Goal: Task Accomplishment & Management: Complete application form

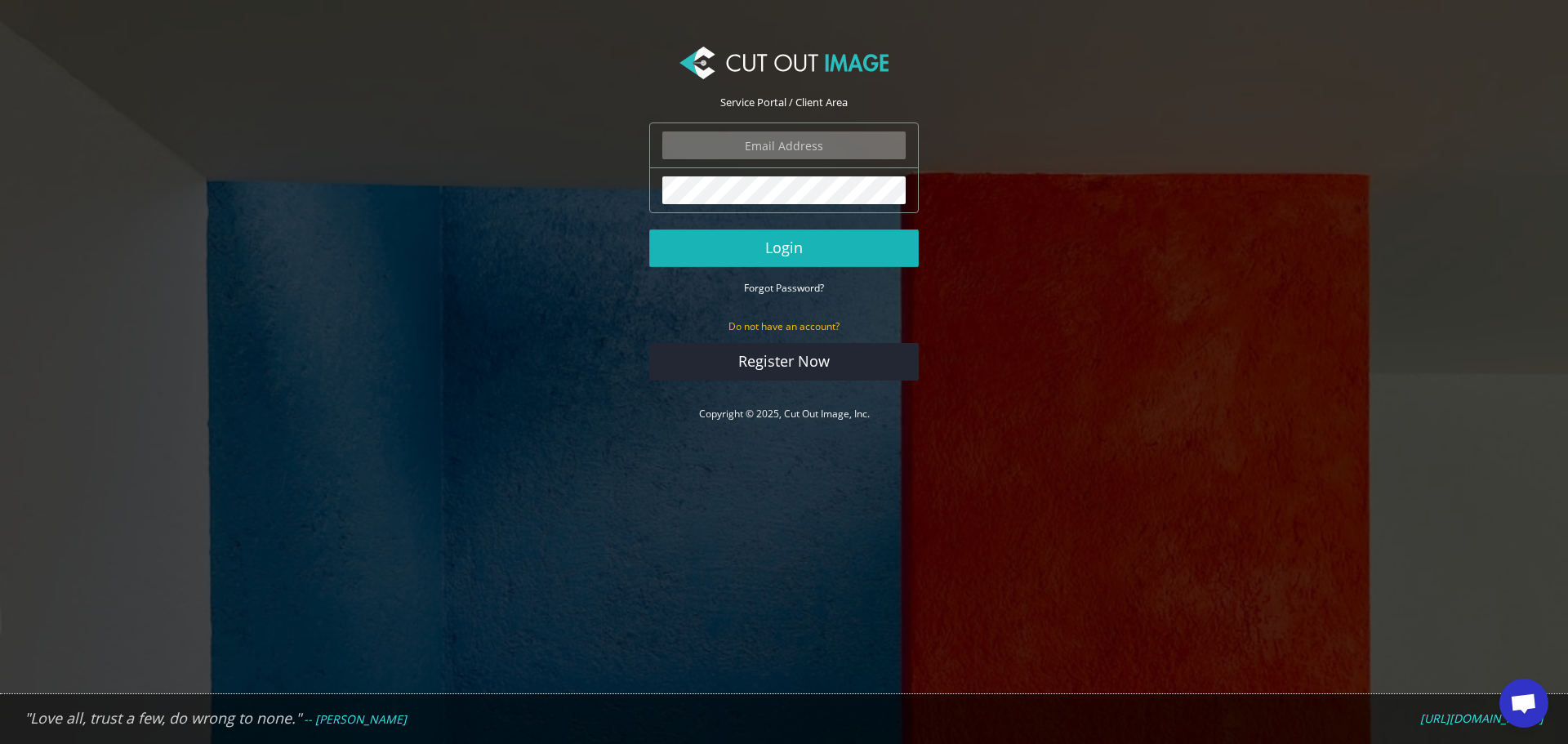
type input "f.brunner@pentagonsports.de"
click at [798, 242] on button "Login" at bounding box center [784, 248] width 270 height 38
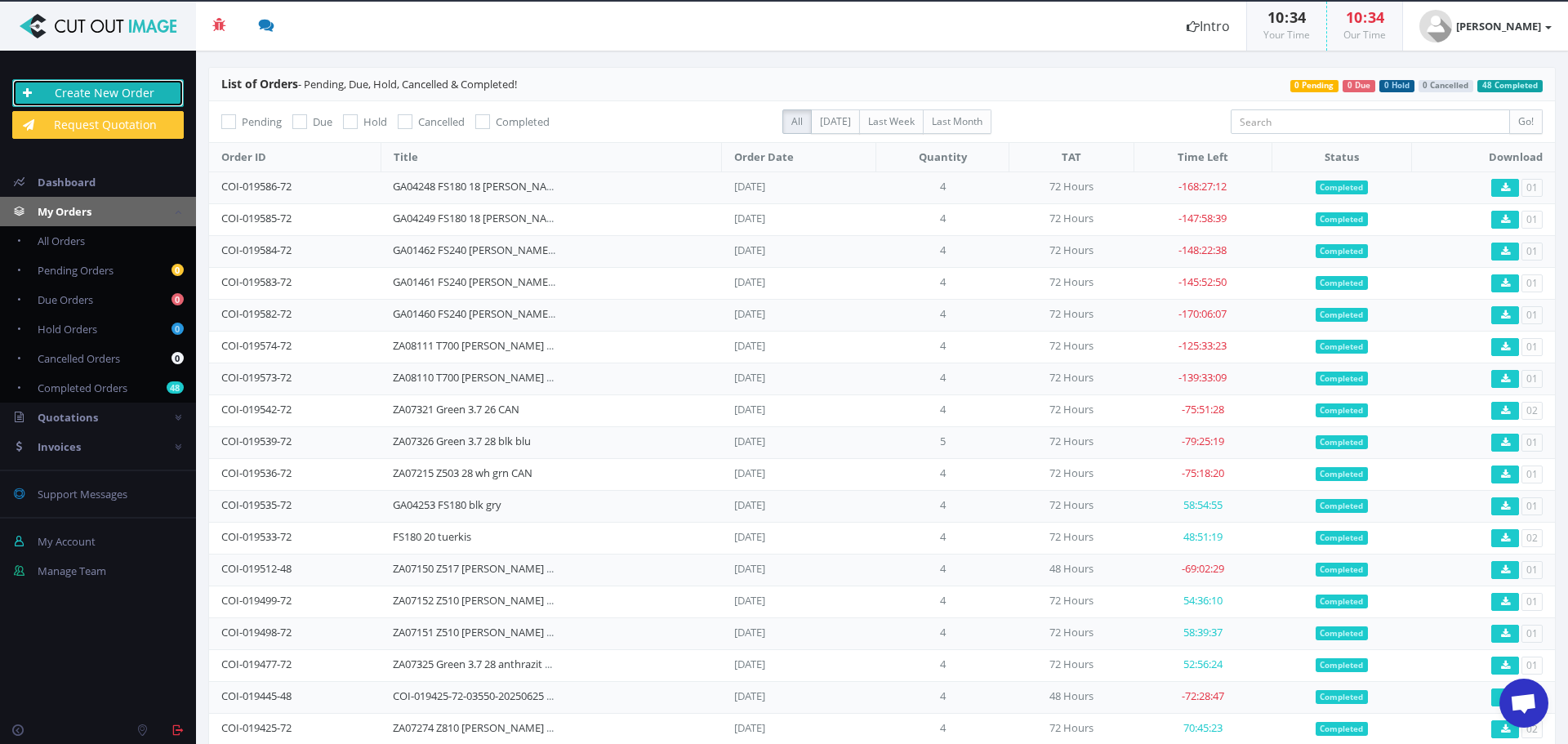
click at [128, 95] on link "Create New Order" at bounding box center [98, 92] width 171 height 28
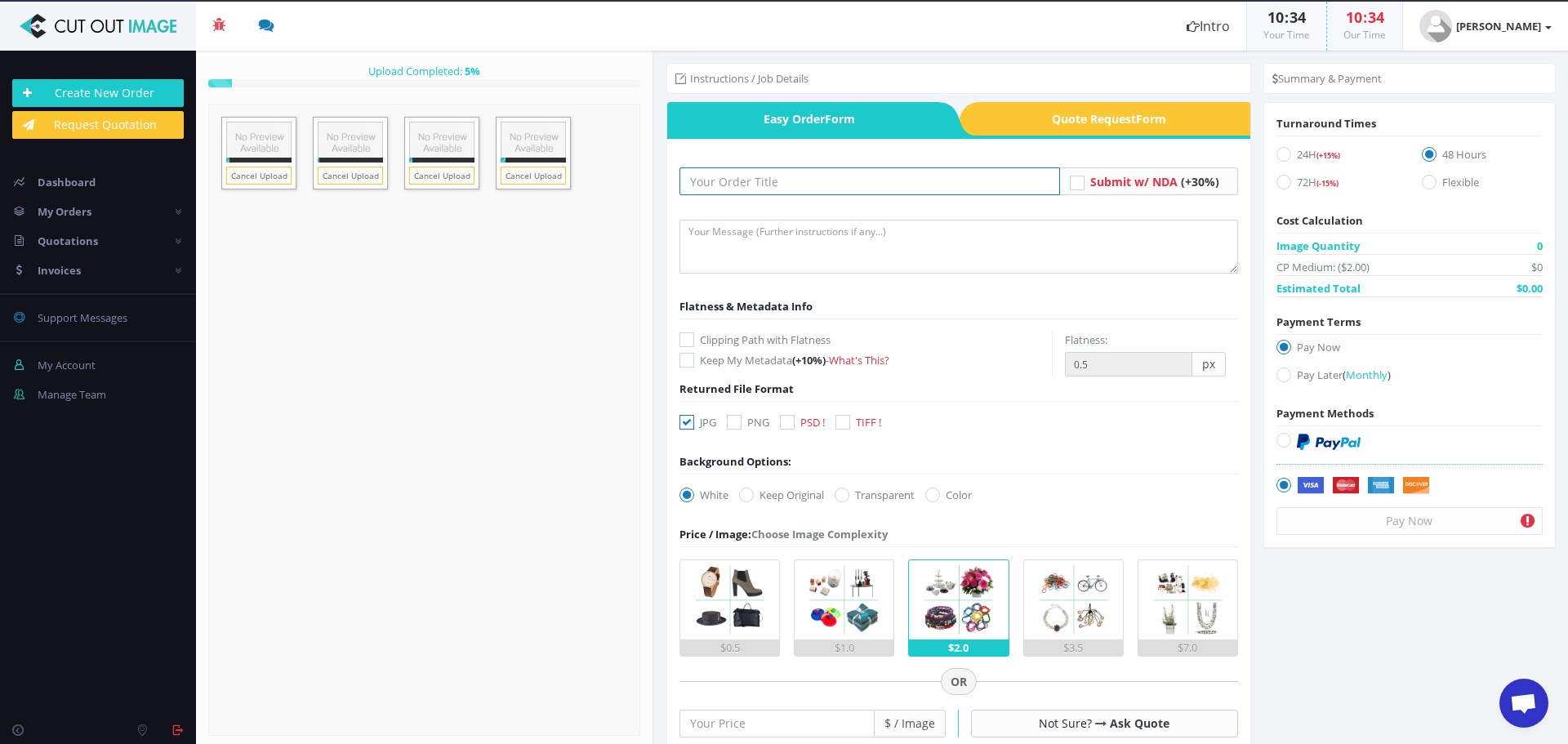
drag, startPoint x: 760, startPoint y: 181, endPoint x: 758, endPoint y: 194, distance: 13.2
click at [760, 181] on input "text" at bounding box center [870, 181] width 381 height 28
paste input "GA01197 Toxic 29 schwarz"
type input "GA01197 Toxic 29 schwarz"
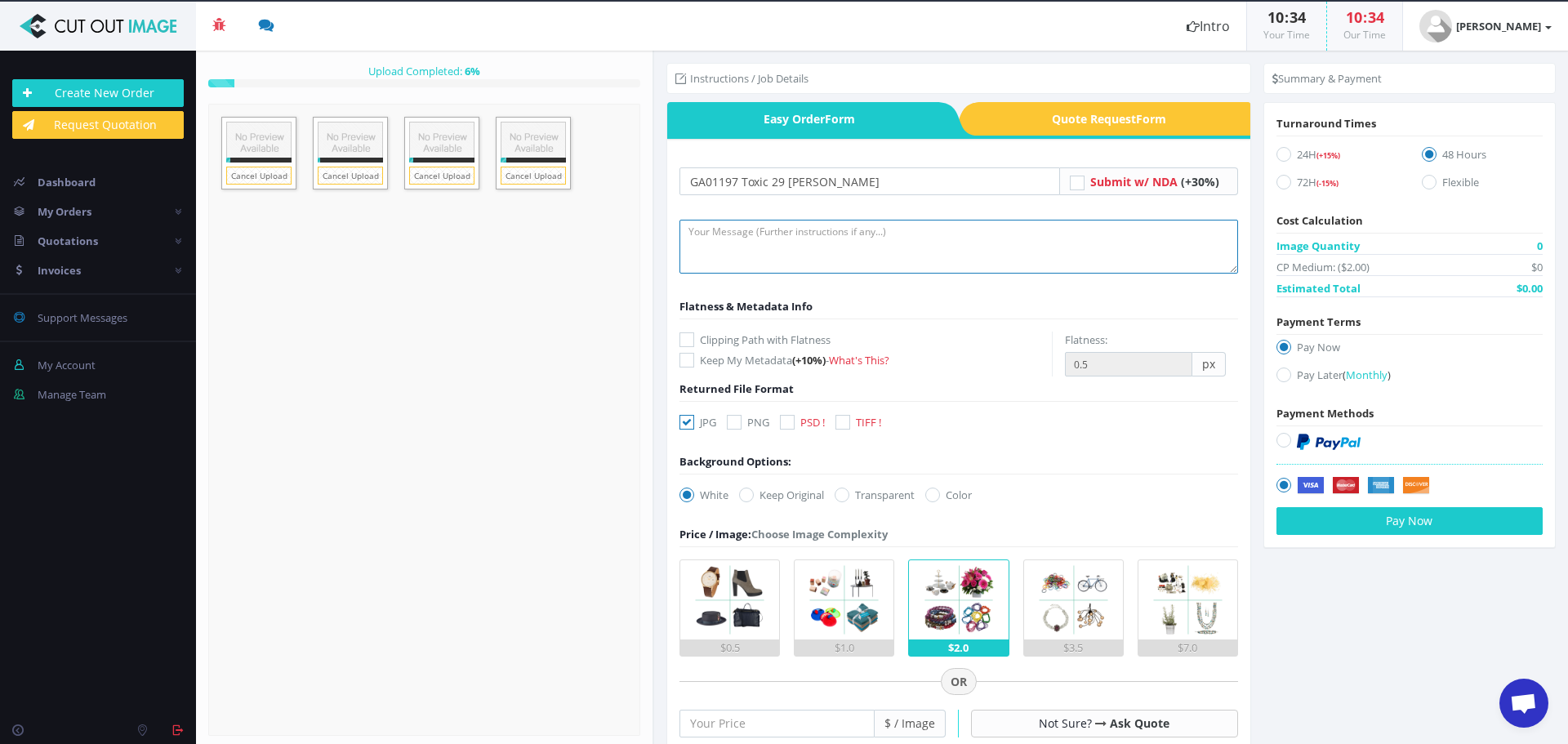
click at [773, 247] on textarea at bounding box center [958, 247] width 559 height 54
type textarea "Please ccreate clipping path and do full retouch on frame and fork. Thank you"
click at [687, 420] on icon at bounding box center [687, 422] width 14 height 14
click at [687, 420] on input "JPG" at bounding box center [689, 423] width 11 height 11
checkbox input "false"
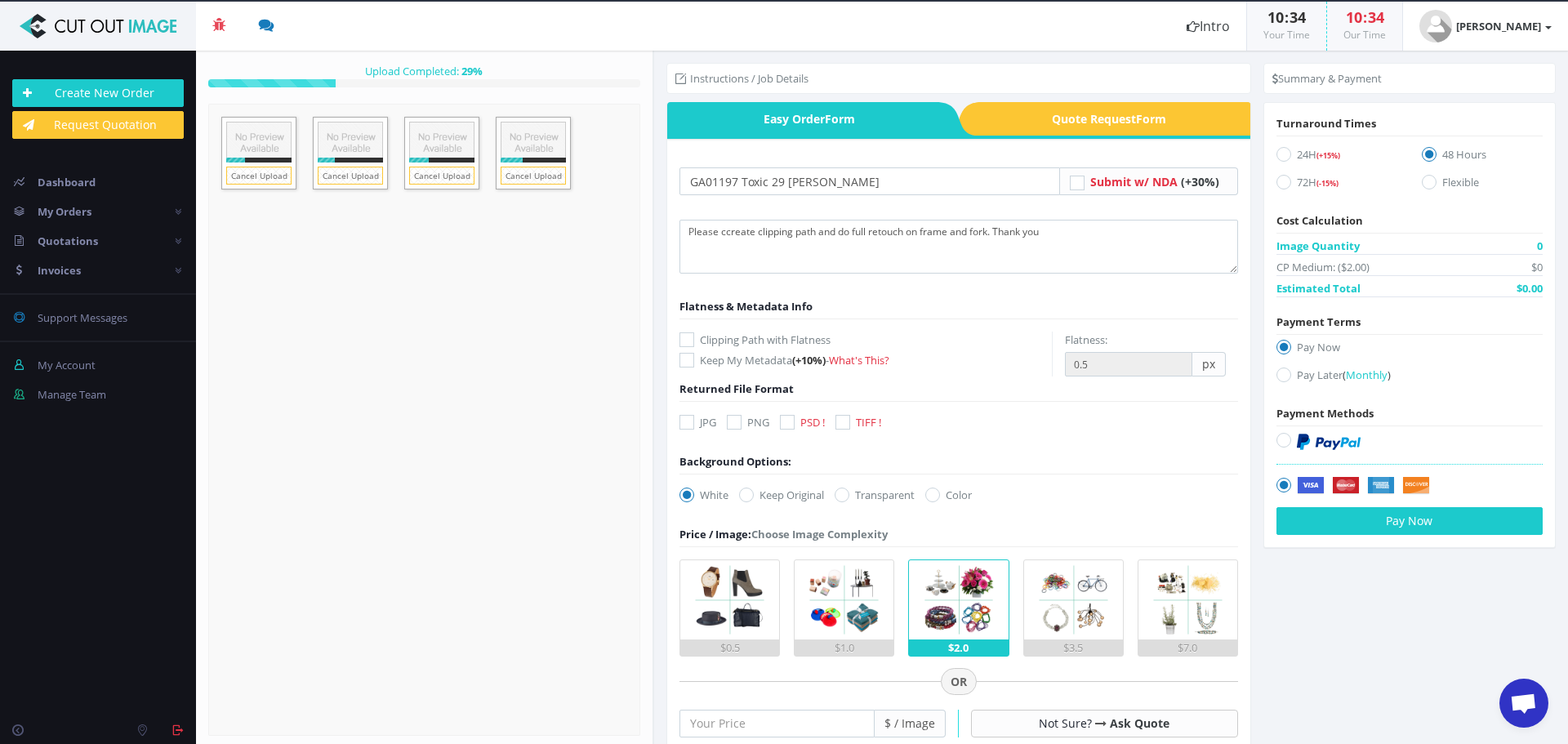
click at [784, 420] on icon at bounding box center [787, 422] width 14 height 14
click at [784, 420] on input "PSD !" at bounding box center [790, 423] width 11 height 11
checkbox input "true"
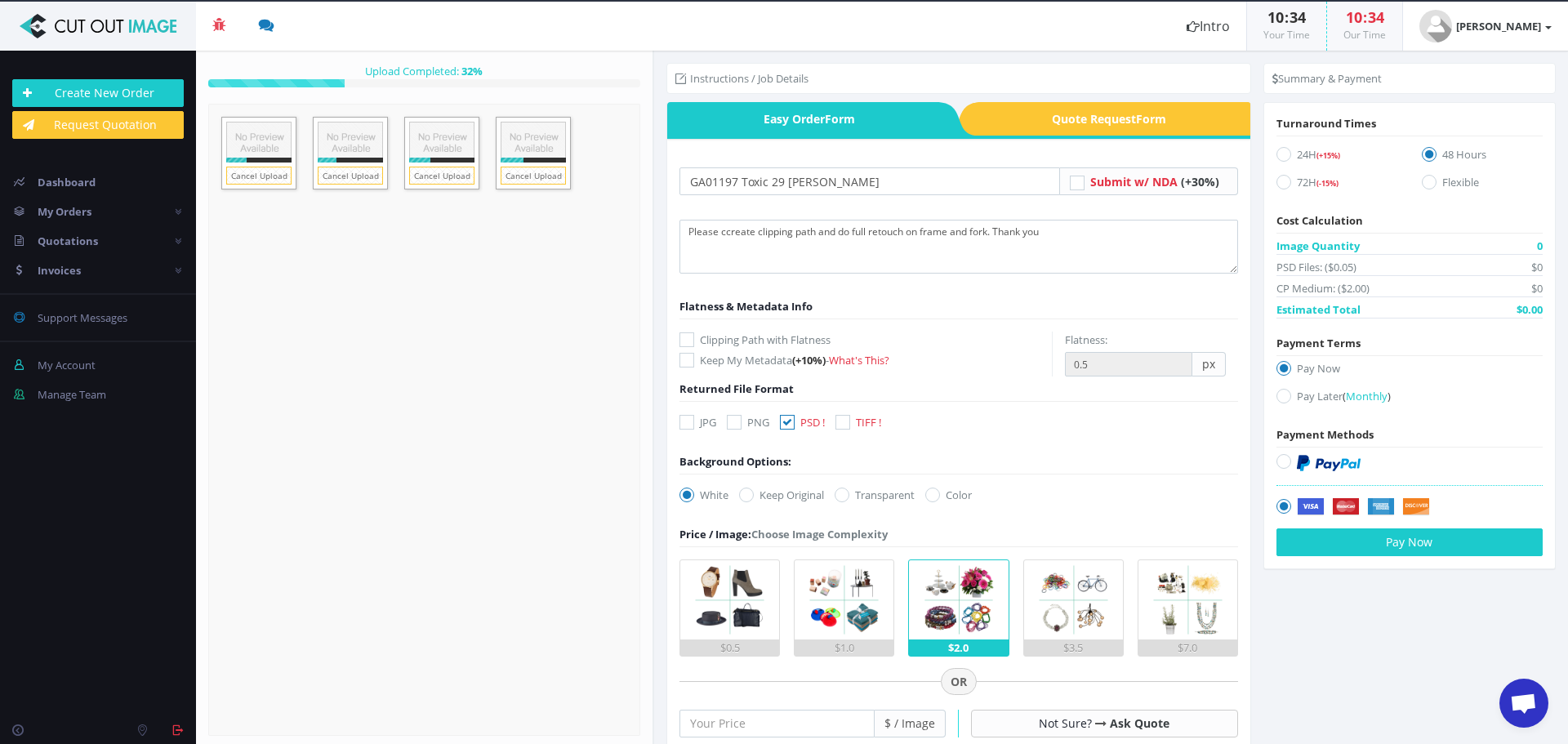
click at [847, 493] on icon at bounding box center [842, 495] width 14 height 14
click at [847, 493] on input "Transparent" at bounding box center [845, 496] width 11 height 11
radio input "true"
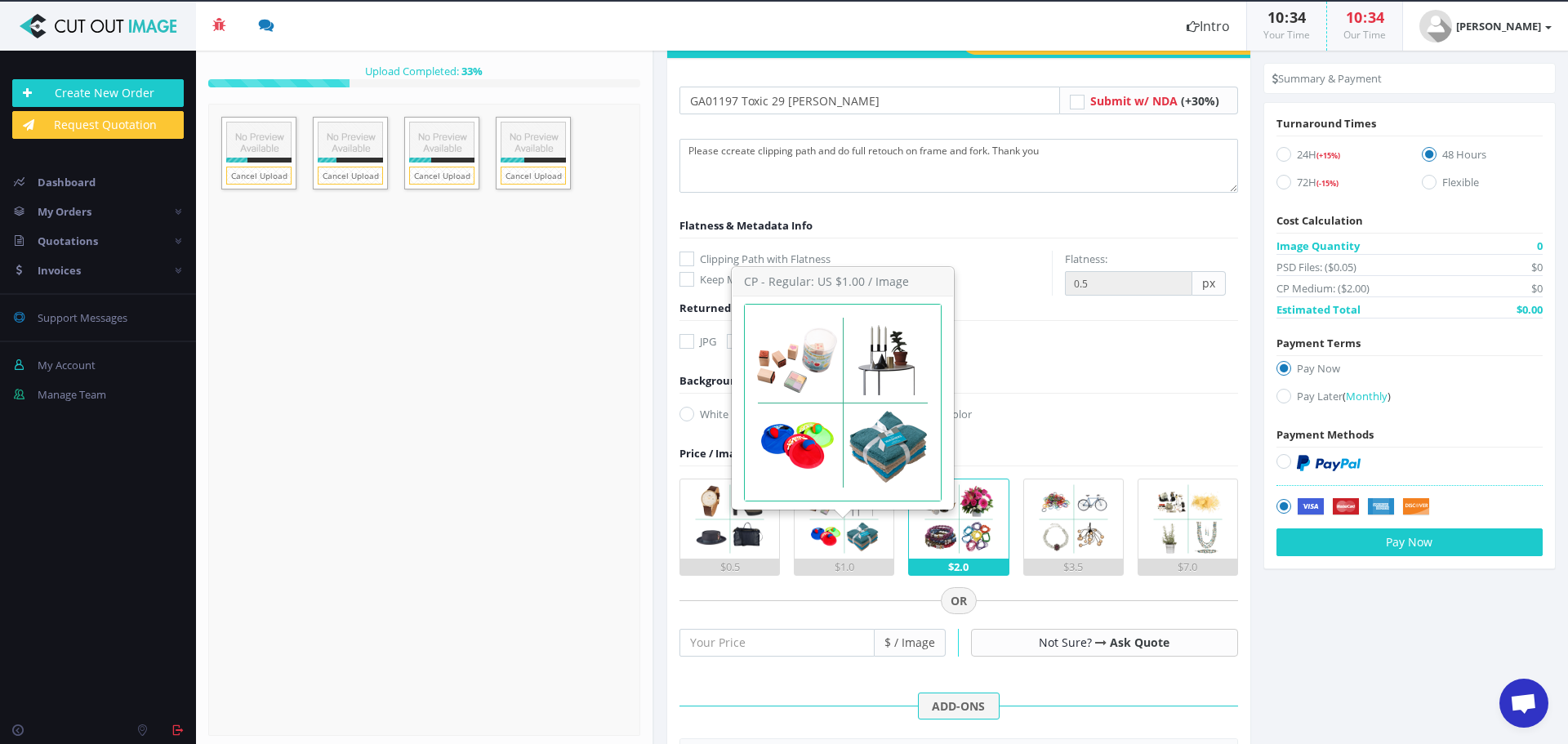
scroll to position [82, 0]
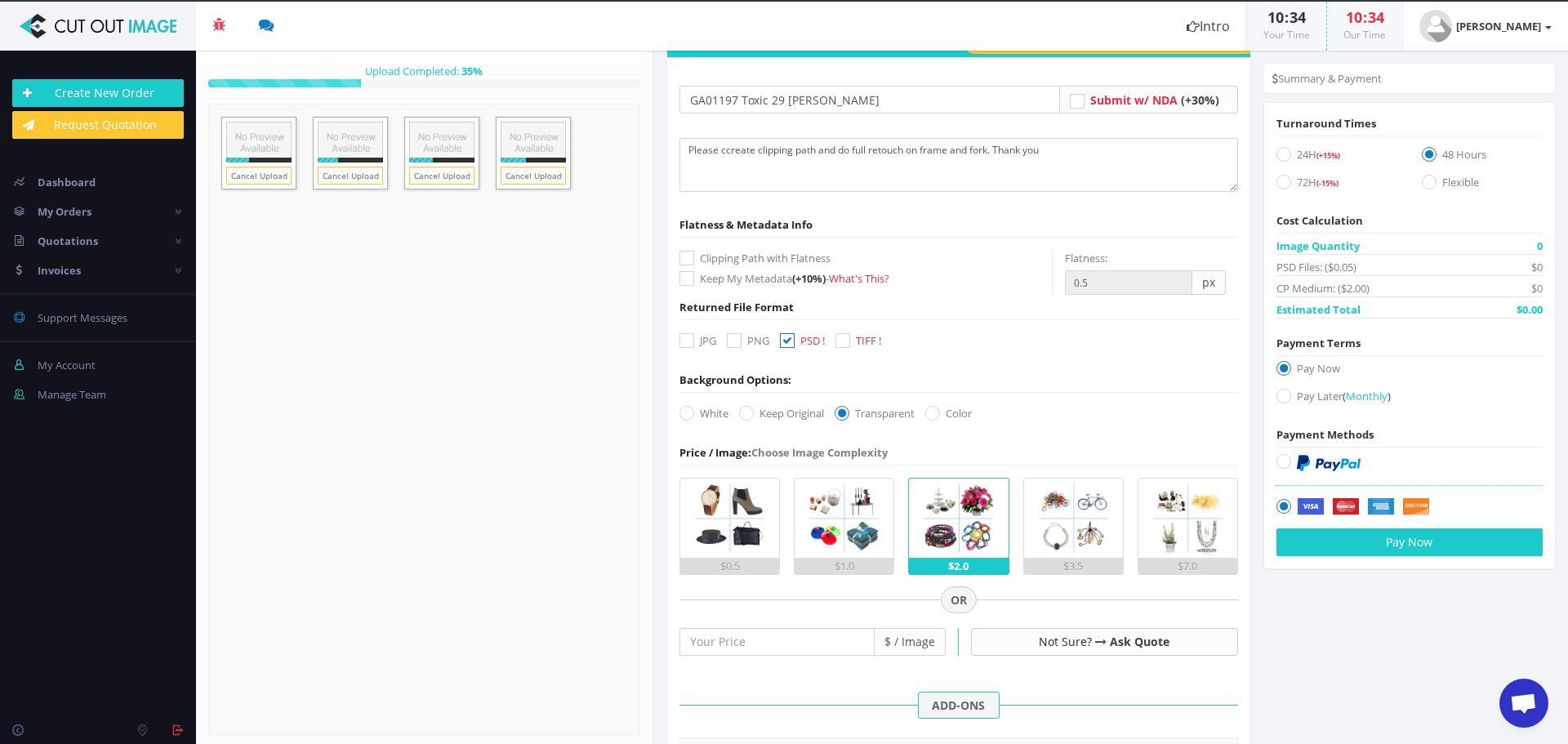
click at [1286, 186] on label "72H (-15%)" at bounding box center [1337, 185] width 121 height 22
click at [1286, 186] on input "72H (-15%)" at bounding box center [1286, 183] width 11 height 11
radio input "true"
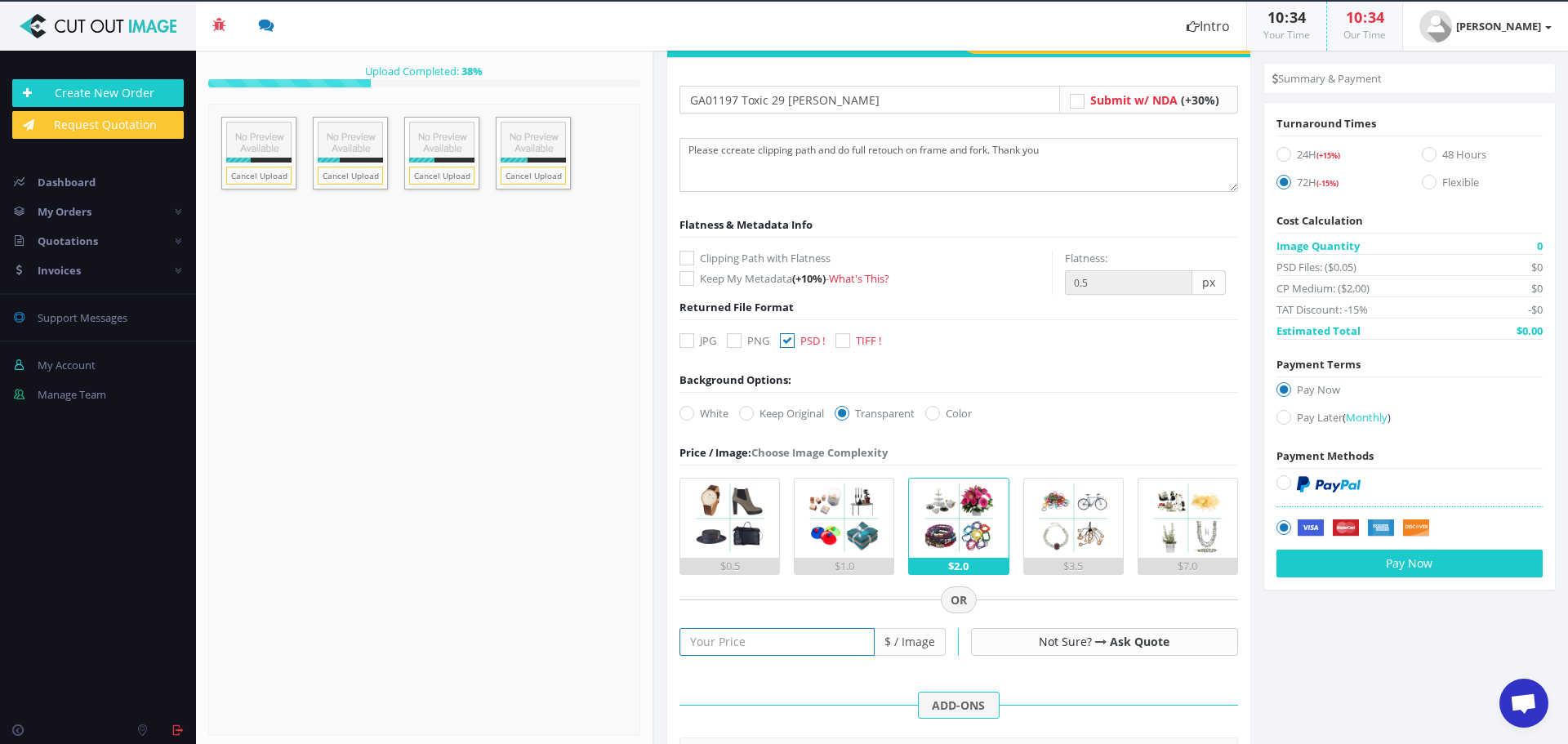
click at [731, 654] on input "number" at bounding box center [777, 642] width 195 height 28
type input "25"
click at [1282, 417] on icon at bounding box center [1284, 417] width 14 height 14
click at [1282, 417] on input "Pay Later ( Monthly )" at bounding box center [1286, 418] width 11 height 11
radio input "true"
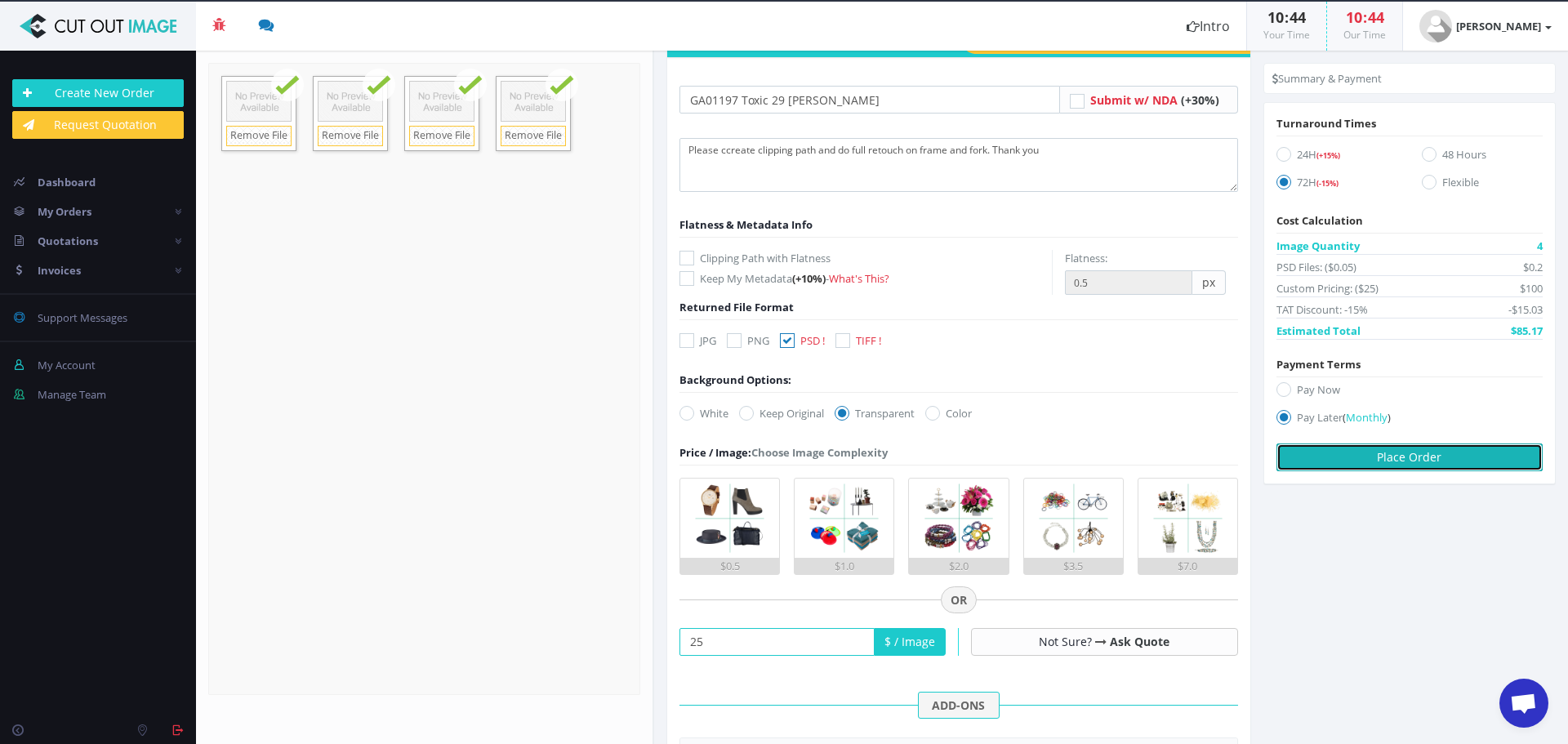
click at [1433, 462] on button "Place Order" at bounding box center [1409, 457] width 266 height 28
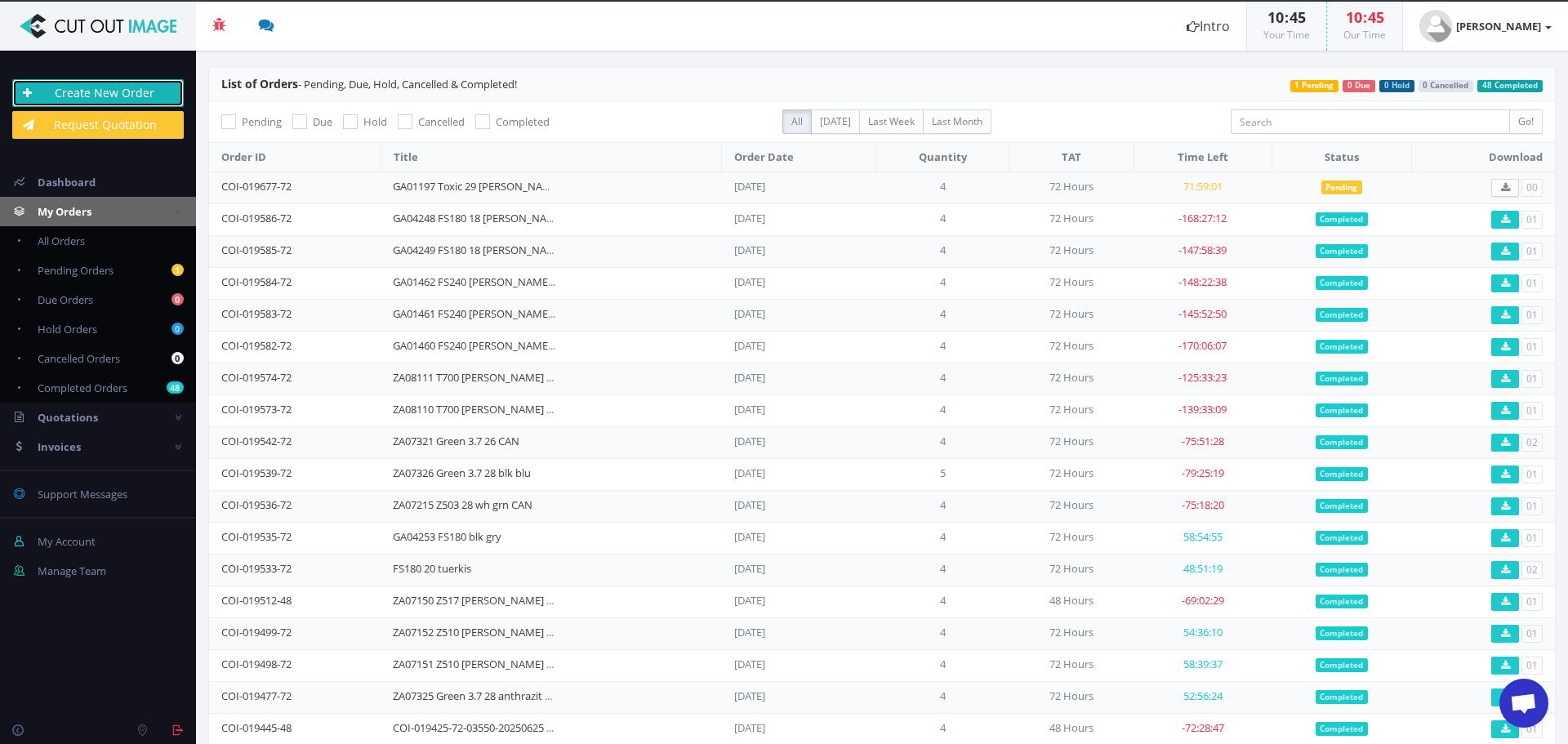
click at [143, 97] on link "Create New Order" at bounding box center [98, 92] width 171 height 28
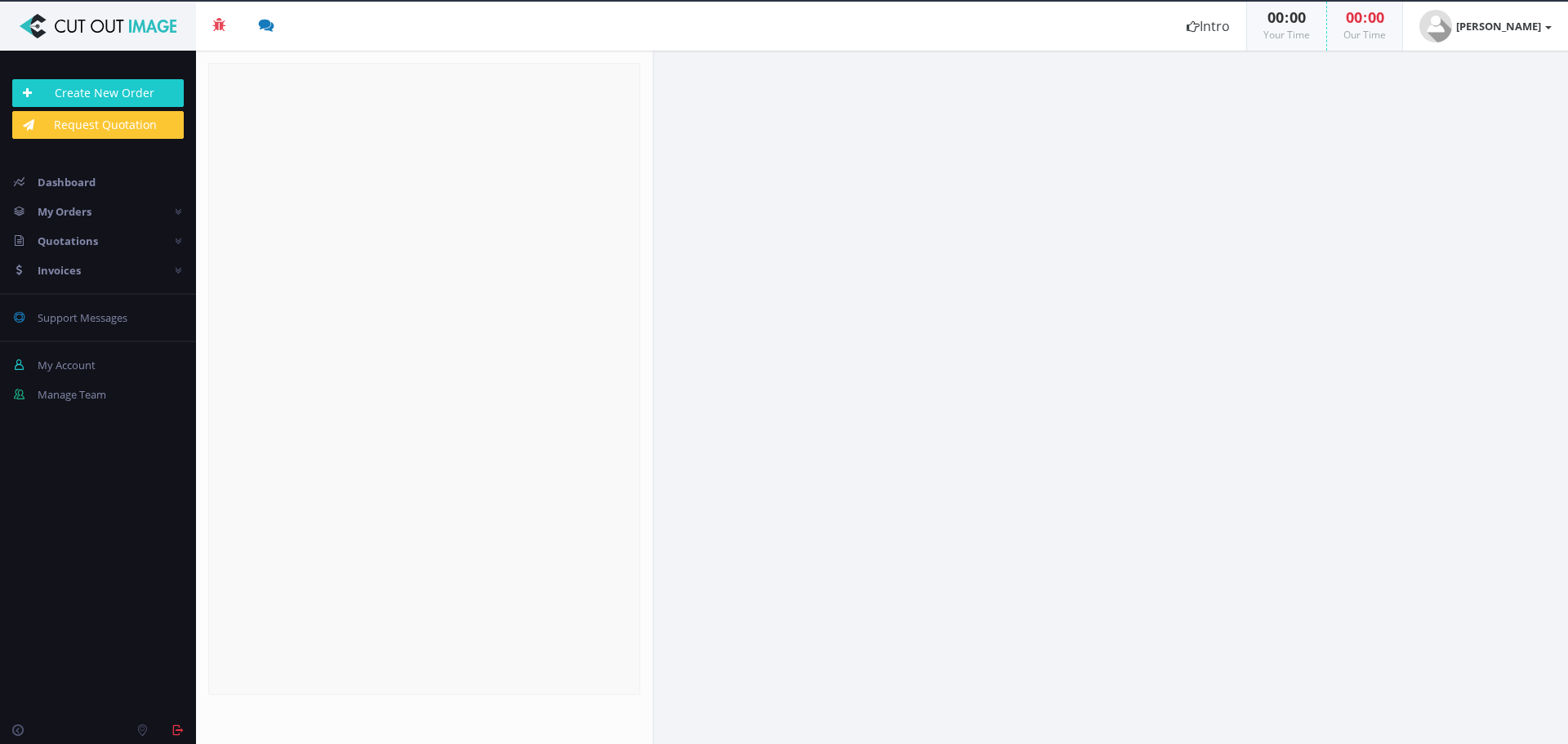
radio input "true"
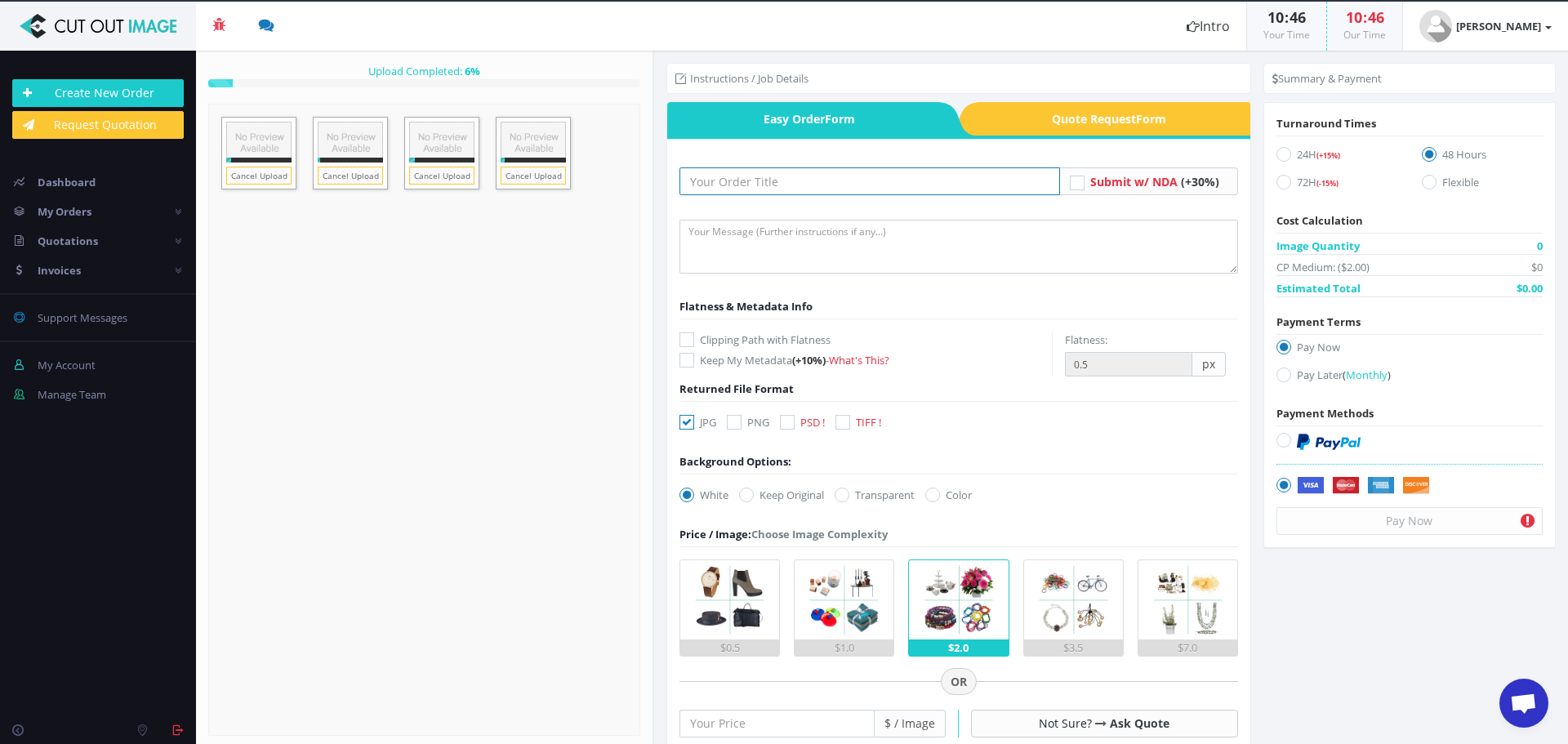
click at [793, 179] on input "text" at bounding box center [870, 181] width 381 height 28
paste input "GA01188 Toxic 27,5 [PERSON_NAME] beige"
type input "GA01188 Toxic 27,5 [PERSON_NAME] beige"
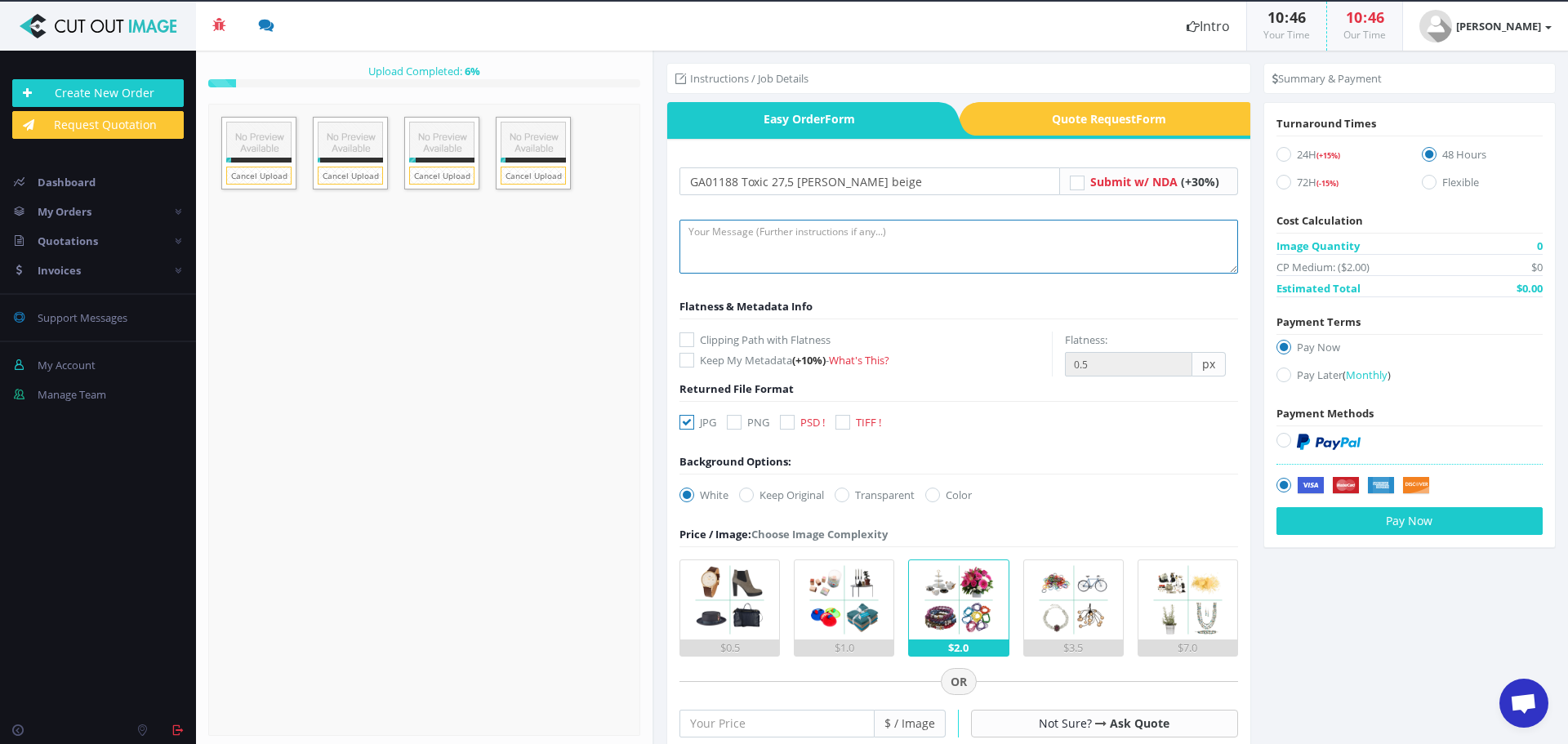
click at [732, 257] on textarea at bounding box center [958, 247] width 559 height 54
type textarea "Please create clipping path and do full retouch on frame and fork. Thank you"
click at [688, 428] on icon at bounding box center [687, 422] width 14 height 14
click at [688, 428] on input "JPG" at bounding box center [689, 423] width 11 height 11
checkbox input "false"
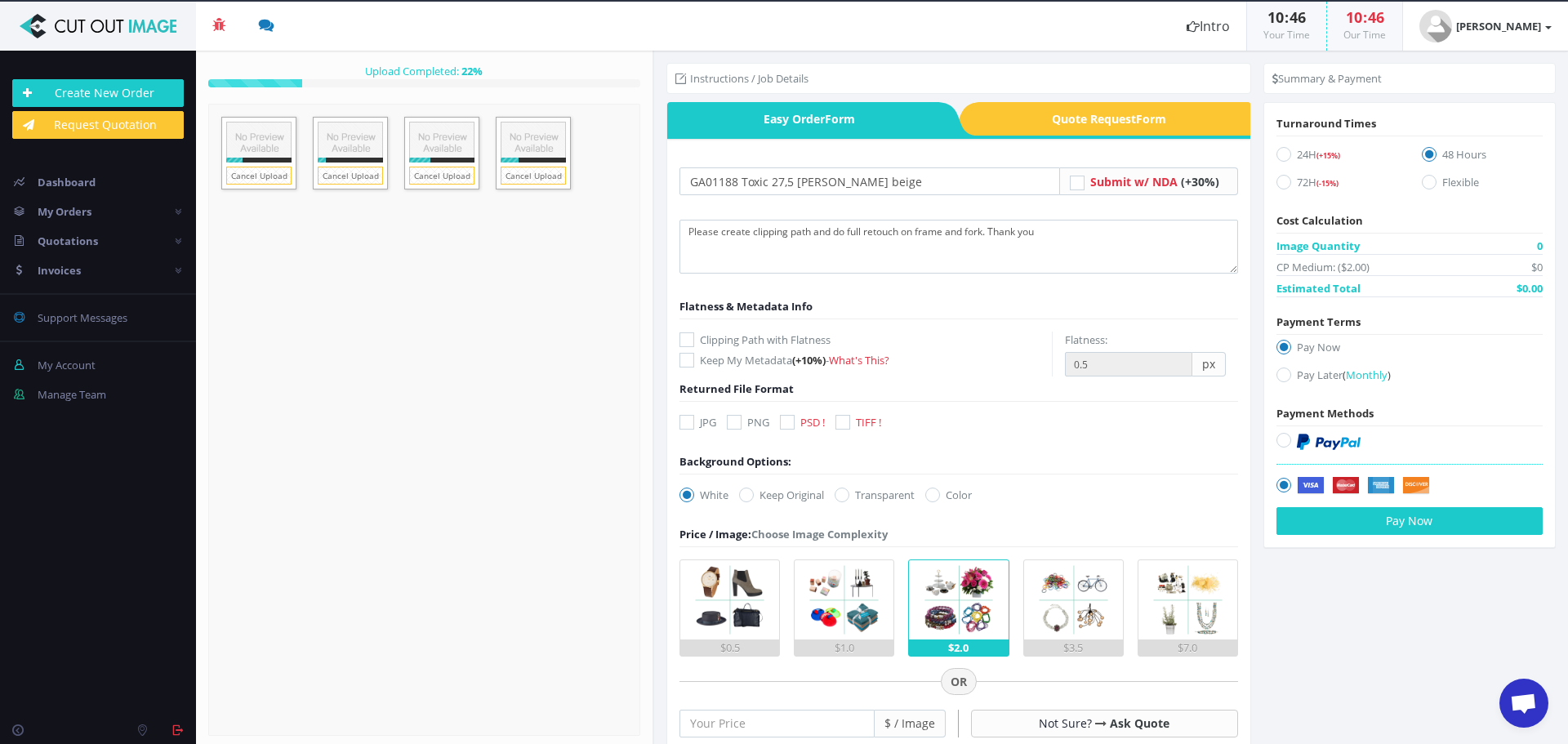
click at [795, 424] on icon at bounding box center [787, 422] width 14 height 14
click at [795, 424] on input "PSD ! Return Files In PSD Format Costs Extra: $0.05 / Image" at bounding box center [790, 423] width 11 height 11
checkbox input "true"
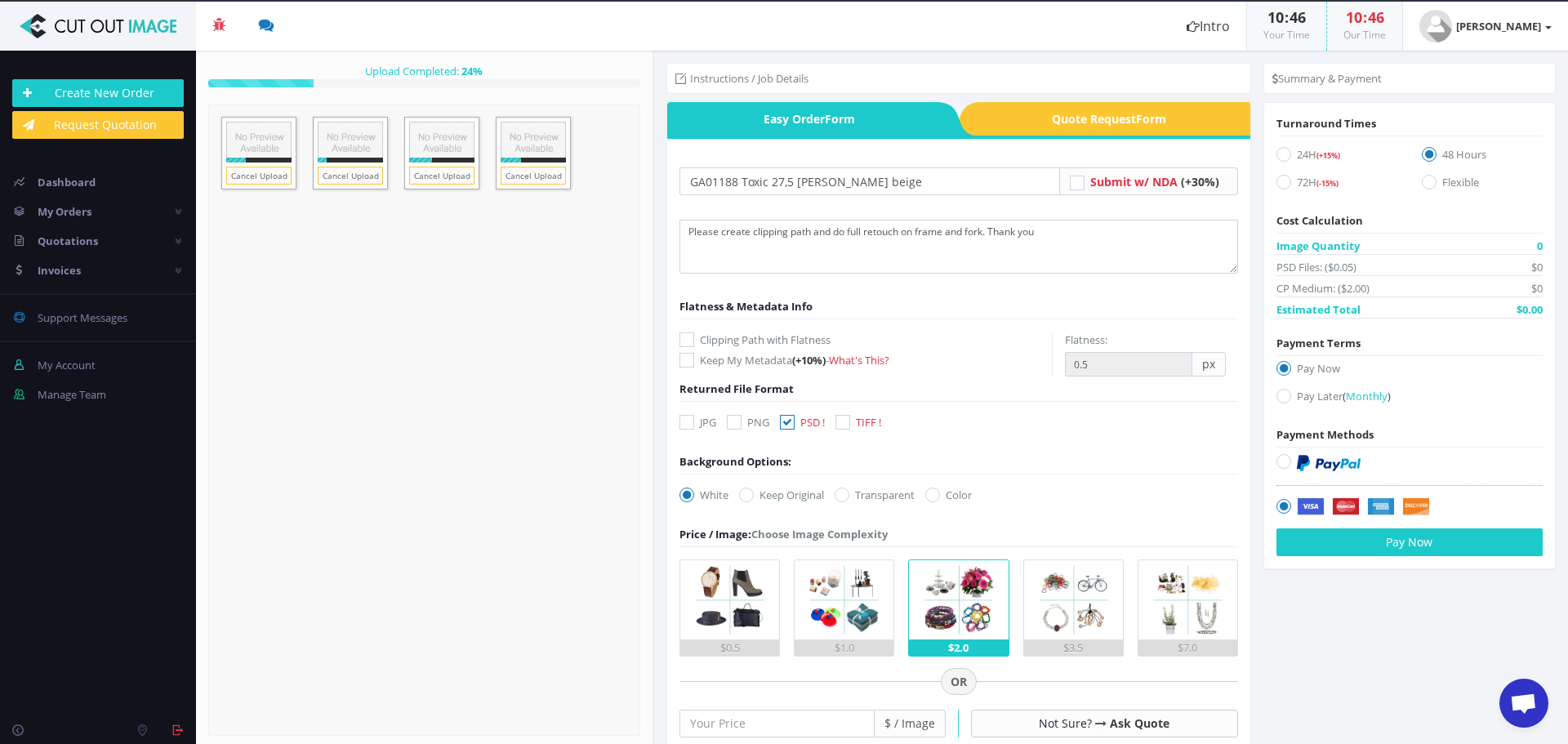
click at [689, 340] on icon at bounding box center [687, 340] width 14 height 14
click at [689, 340] on input "Clipping Path with Flatness" at bounding box center [689, 341] width 11 height 11
checkbox input "true"
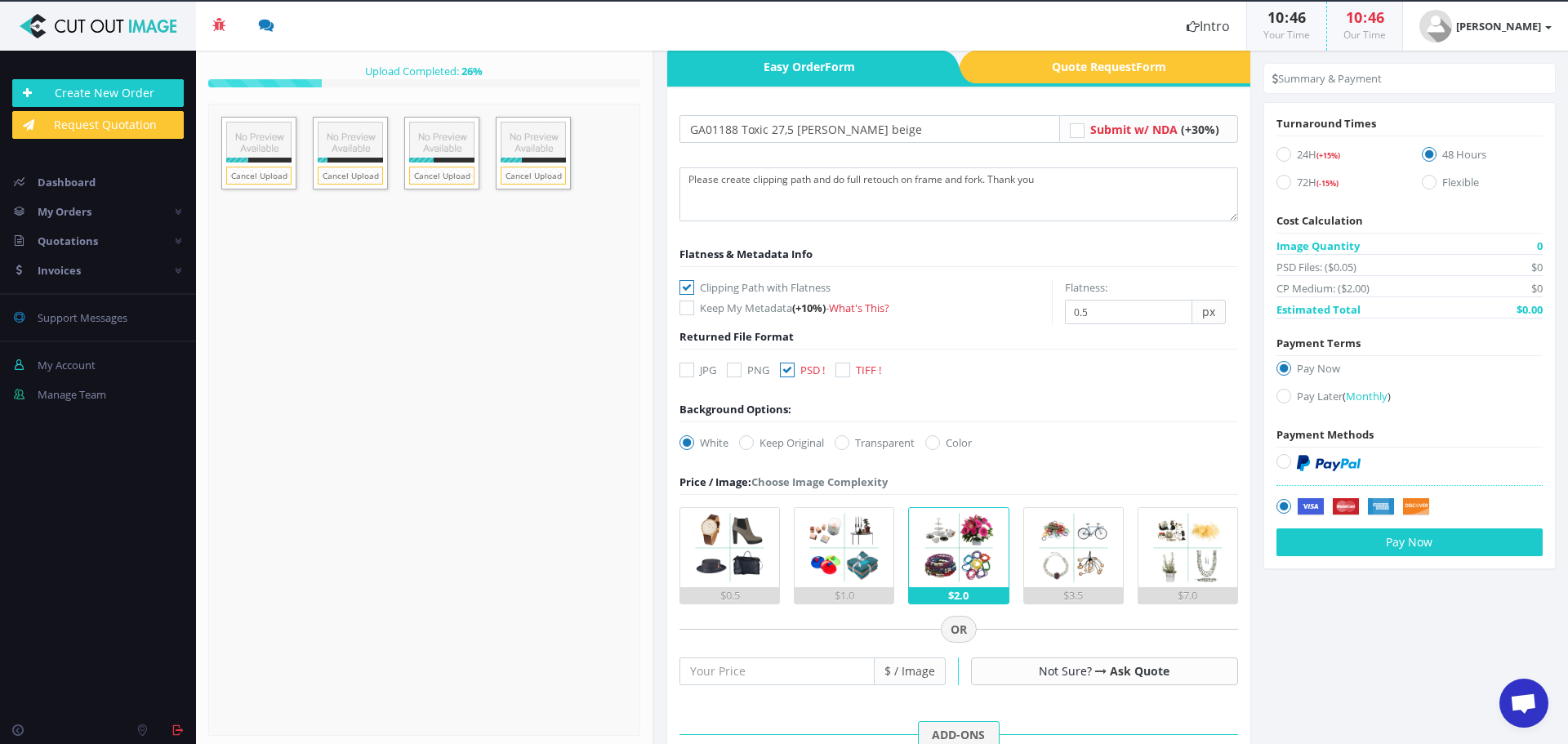
scroll to position [82, 0]
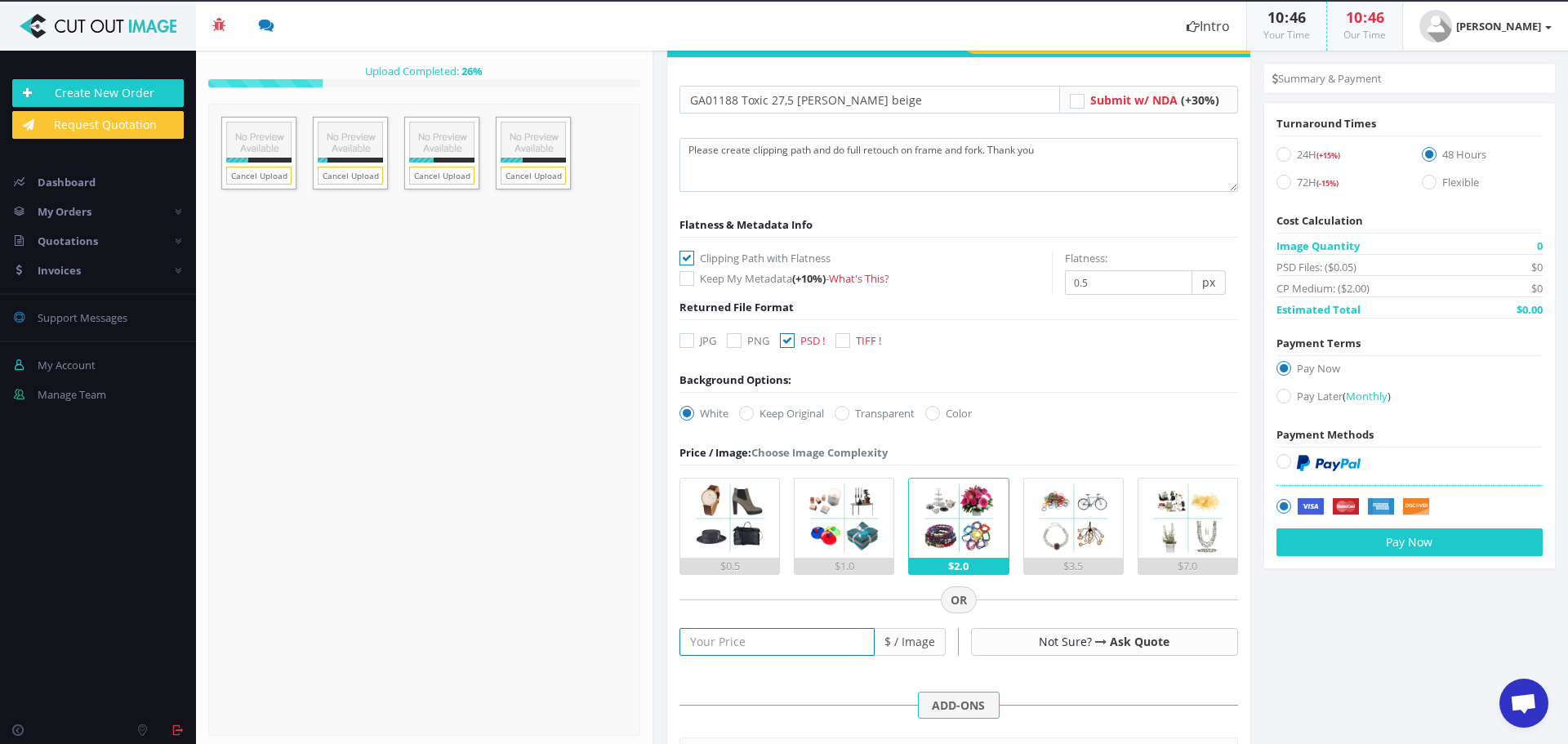
click at [827, 646] on input "number" at bounding box center [777, 642] width 195 height 28
type input "25"
click at [1280, 186] on icon at bounding box center [1284, 182] width 14 height 14
click at [1281, 186] on input "72H (-15%)" at bounding box center [1286, 183] width 11 height 11
radio input "true"
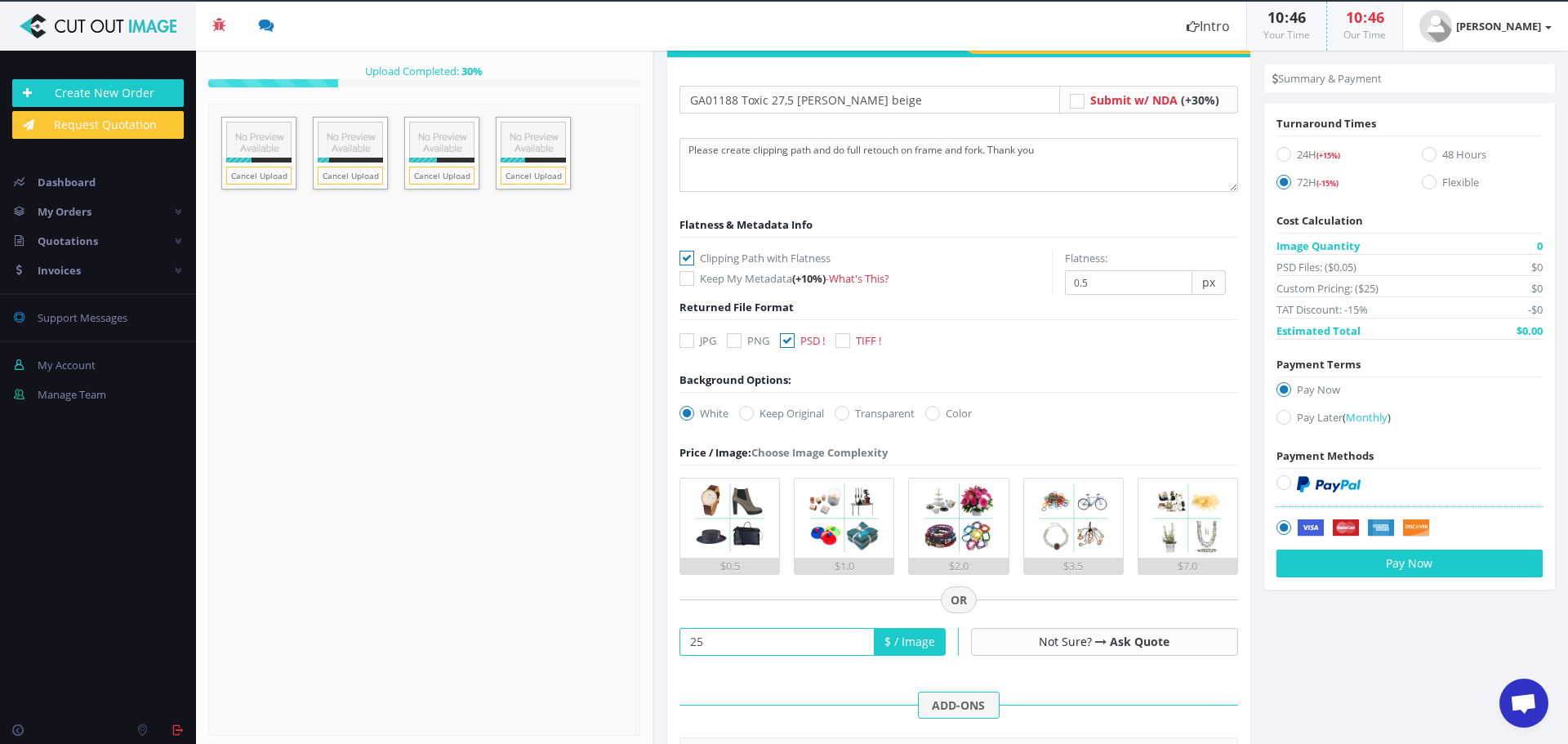
click at [1282, 417] on icon at bounding box center [1284, 417] width 14 height 14
click at [1282, 417] on input "Pay Later ( Monthly )" at bounding box center [1286, 418] width 11 height 11
radio input "true"
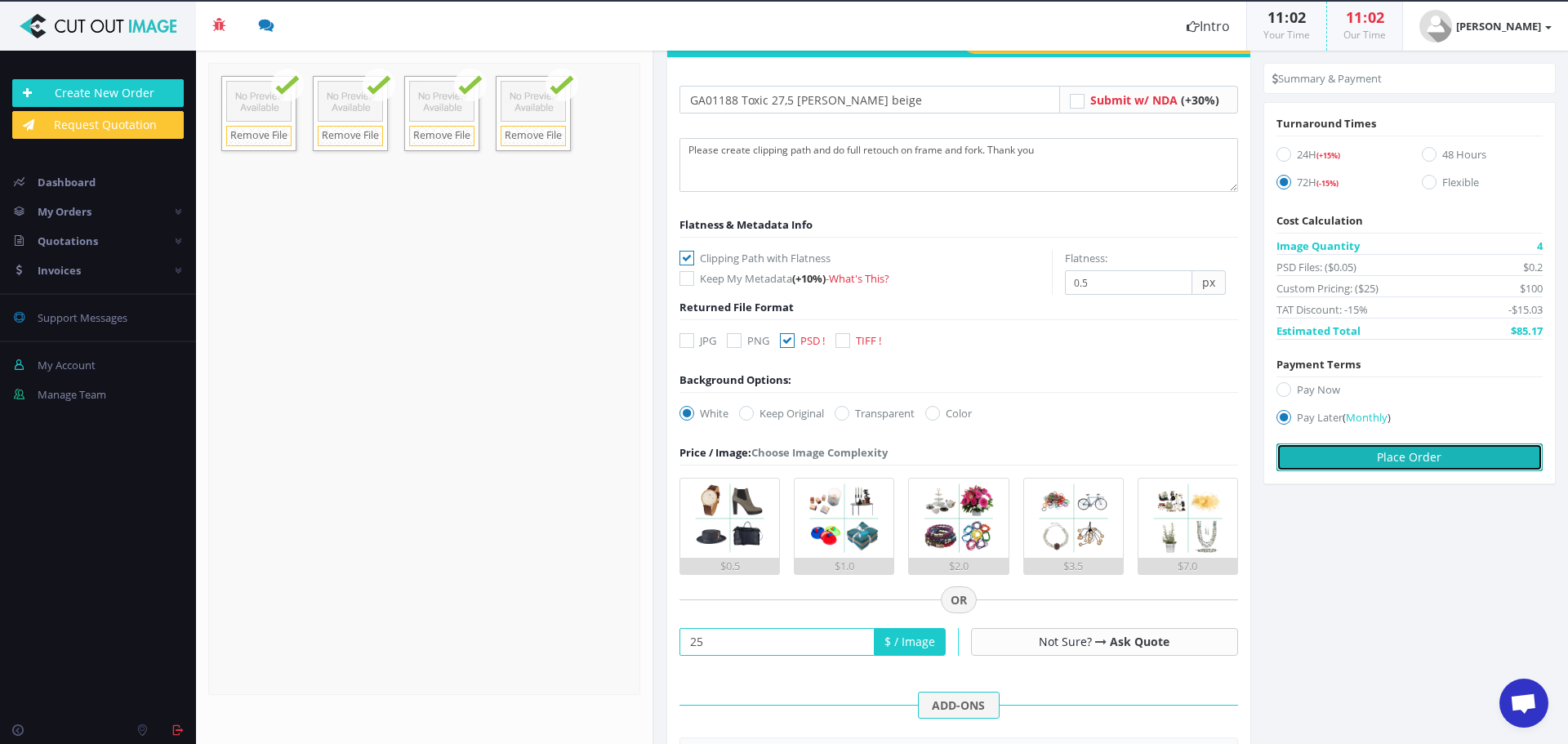
click at [1447, 451] on button "Place Order" at bounding box center [1409, 457] width 266 height 28
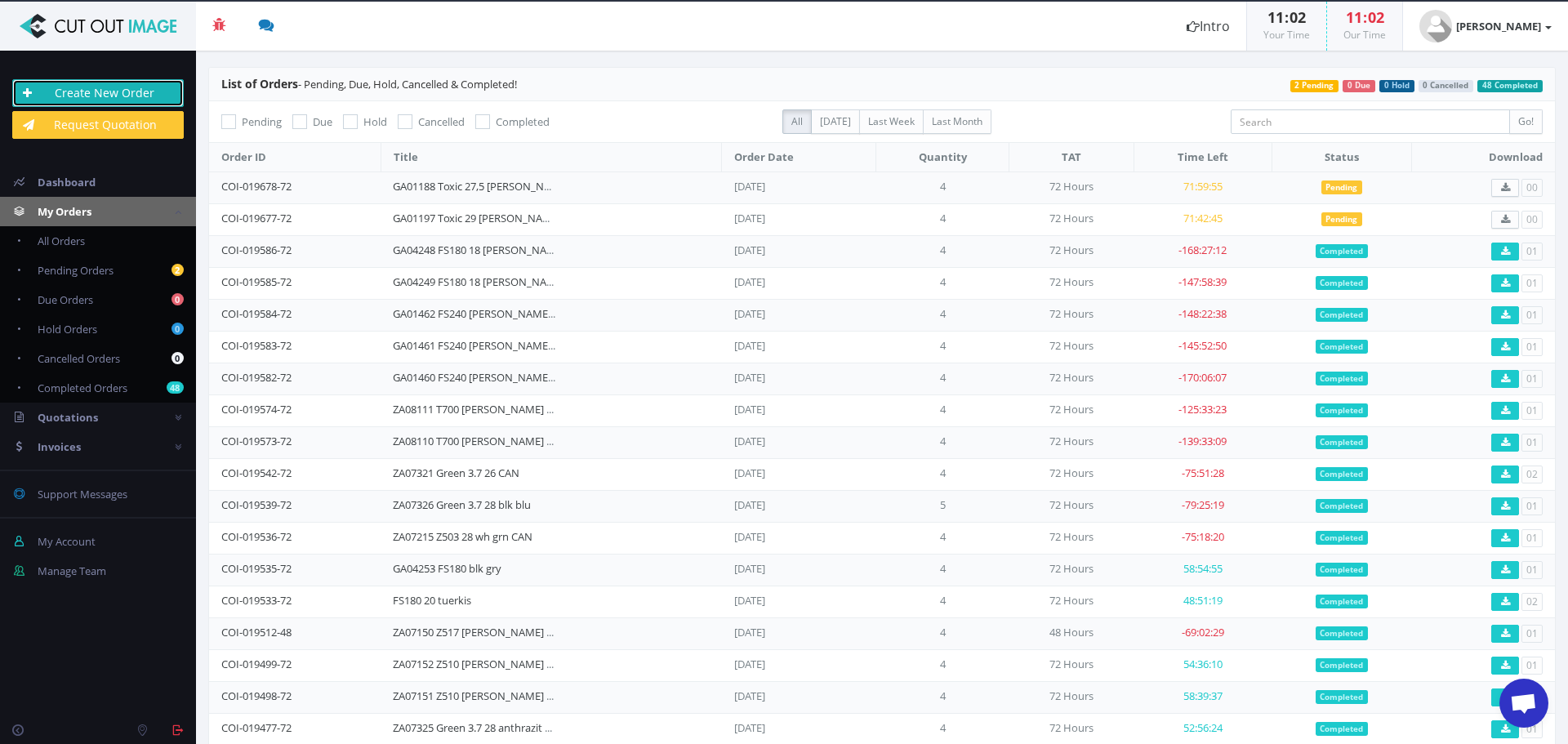
click at [133, 89] on link "Create New Order" at bounding box center [98, 92] width 171 height 28
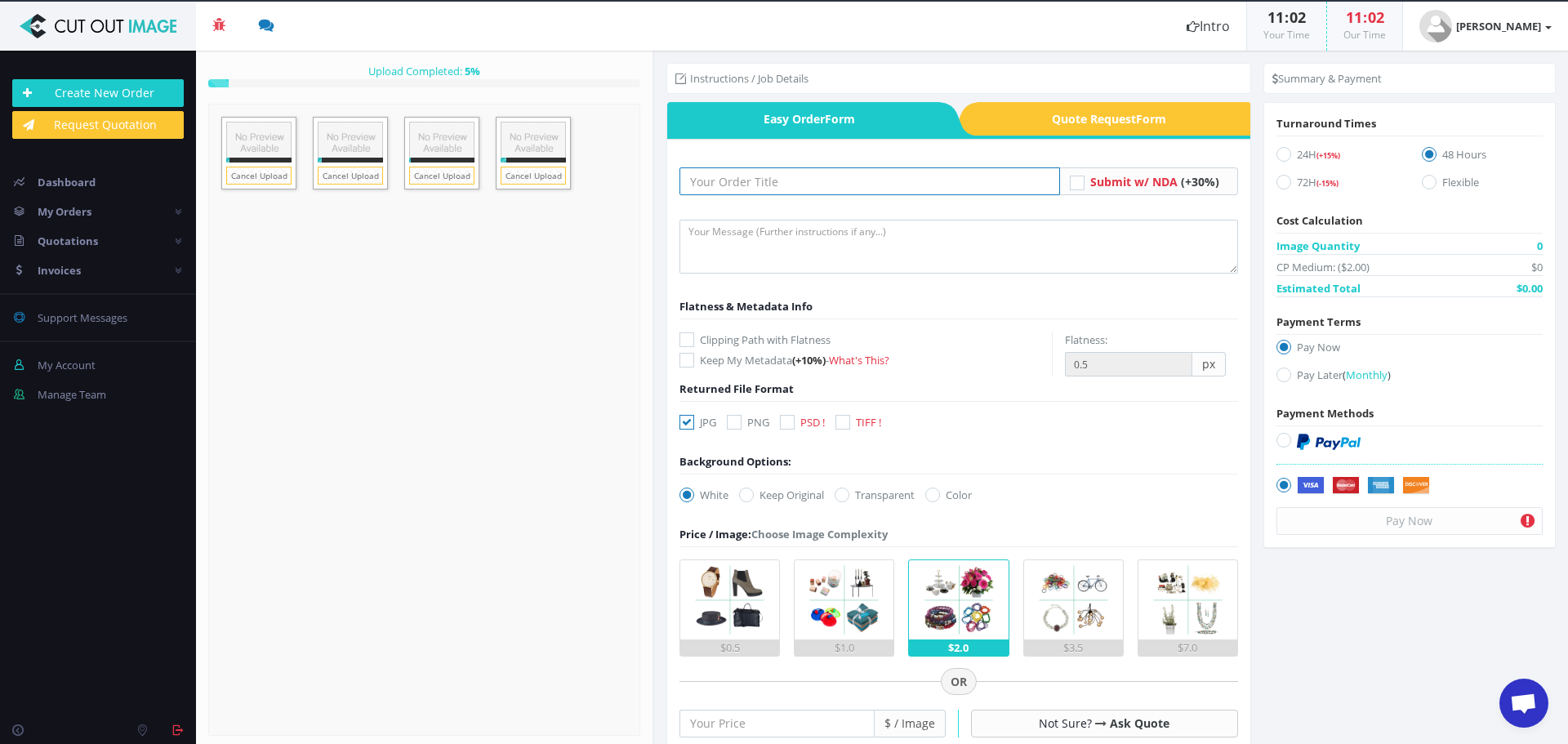
drag, startPoint x: 755, startPoint y: 184, endPoint x: 753, endPoint y: 197, distance: 13.2
click at [755, 184] on input "text" at bounding box center [870, 181] width 381 height 28
paste input "GA01185 Toxic 27,5 [PERSON_NAME] [PERSON_NAME]"
type input "GA01185 Toxic 27,5 [PERSON_NAME] [PERSON_NAME]"
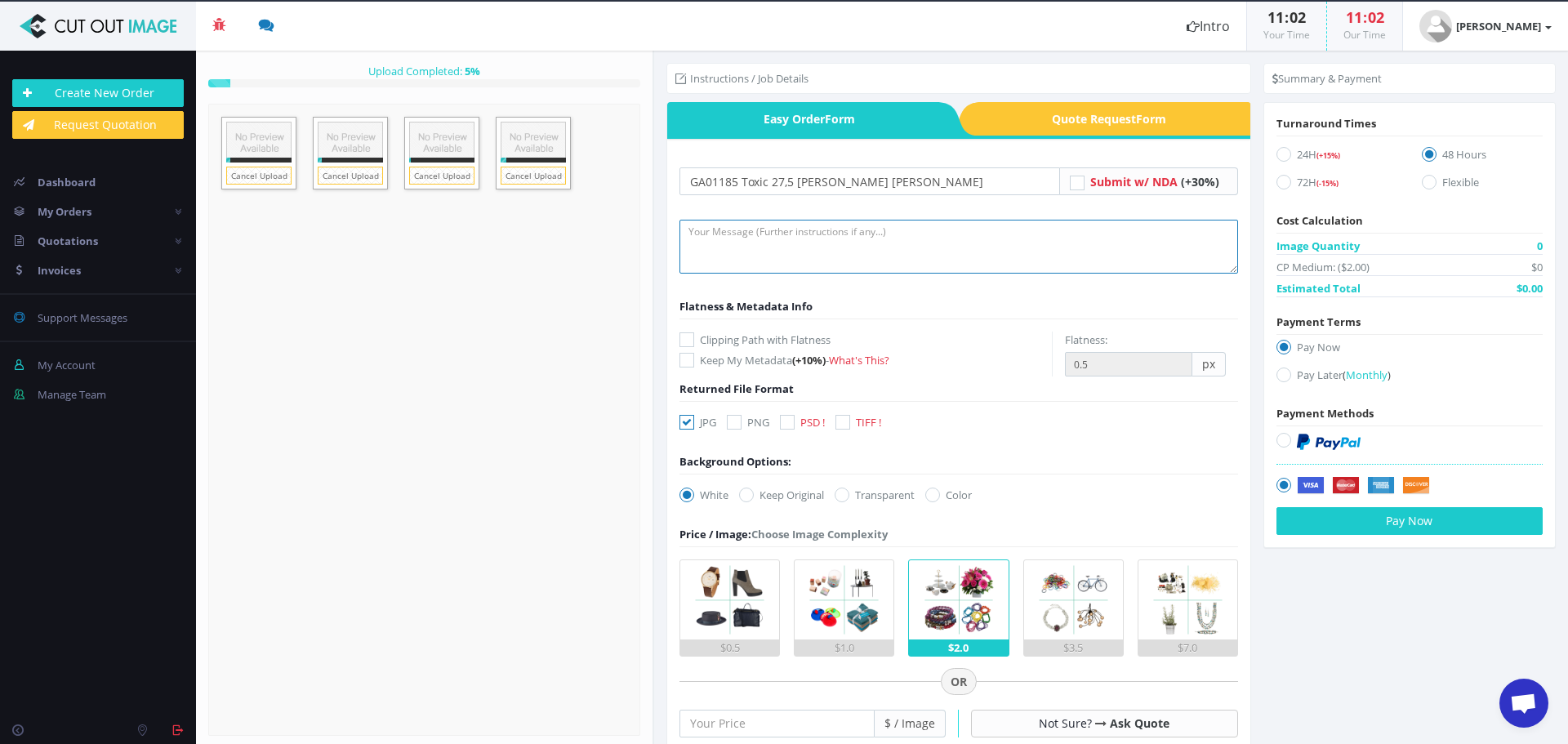
click at [744, 245] on textarea at bounding box center [958, 247] width 559 height 54
type textarea "Please create clipping path and do full retouch on frame and fork. Thank you"
click at [789, 418] on icon at bounding box center [787, 422] width 14 height 14
click at [789, 418] on input "PSD !" at bounding box center [790, 423] width 11 height 11
checkbox input "true"
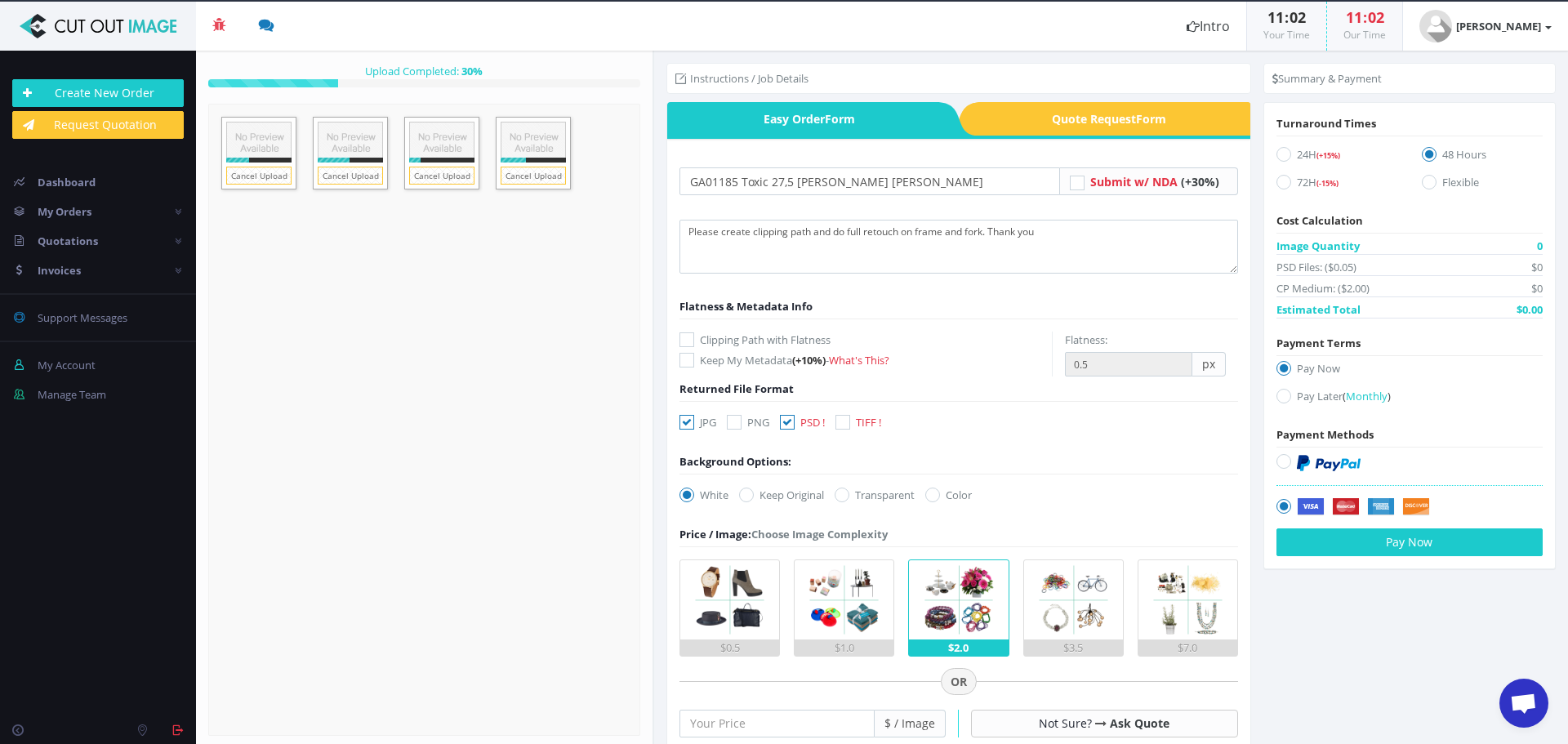
click at [689, 342] on icon at bounding box center [687, 340] width 14 height 14
click at [689, 342] on input "Clipping Path with Flatness" at bounding box center [689, 341] width 11 height 11
checkbox input "true"
click at [687, 418] on icon at bounding box center [687, 422] width 14 height 14
click at [687, 418] on input "JPG" at bounding box center [689, 423] width 11 height 11
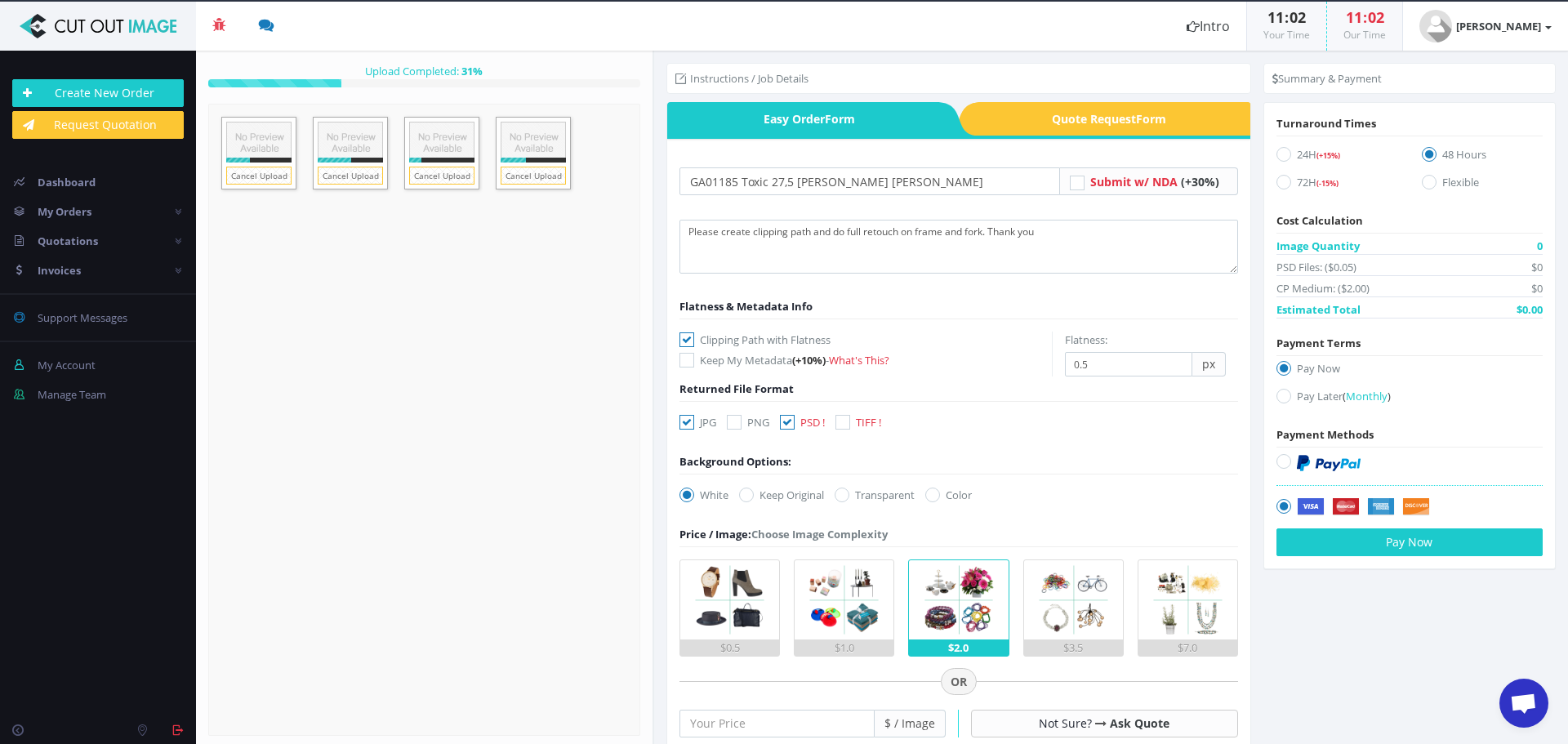
checkbox input "false"
click at [749, 723] on input "number" at bounding box center [777, 723] width 195 height 28
type input "25"
click at [1278, 182] on icon at bounding box center [1284, 182] width 14 height 14
click at [1281, 182] on input "72H (-15%)" at bounding box center [1286, 183] width 11 height 11
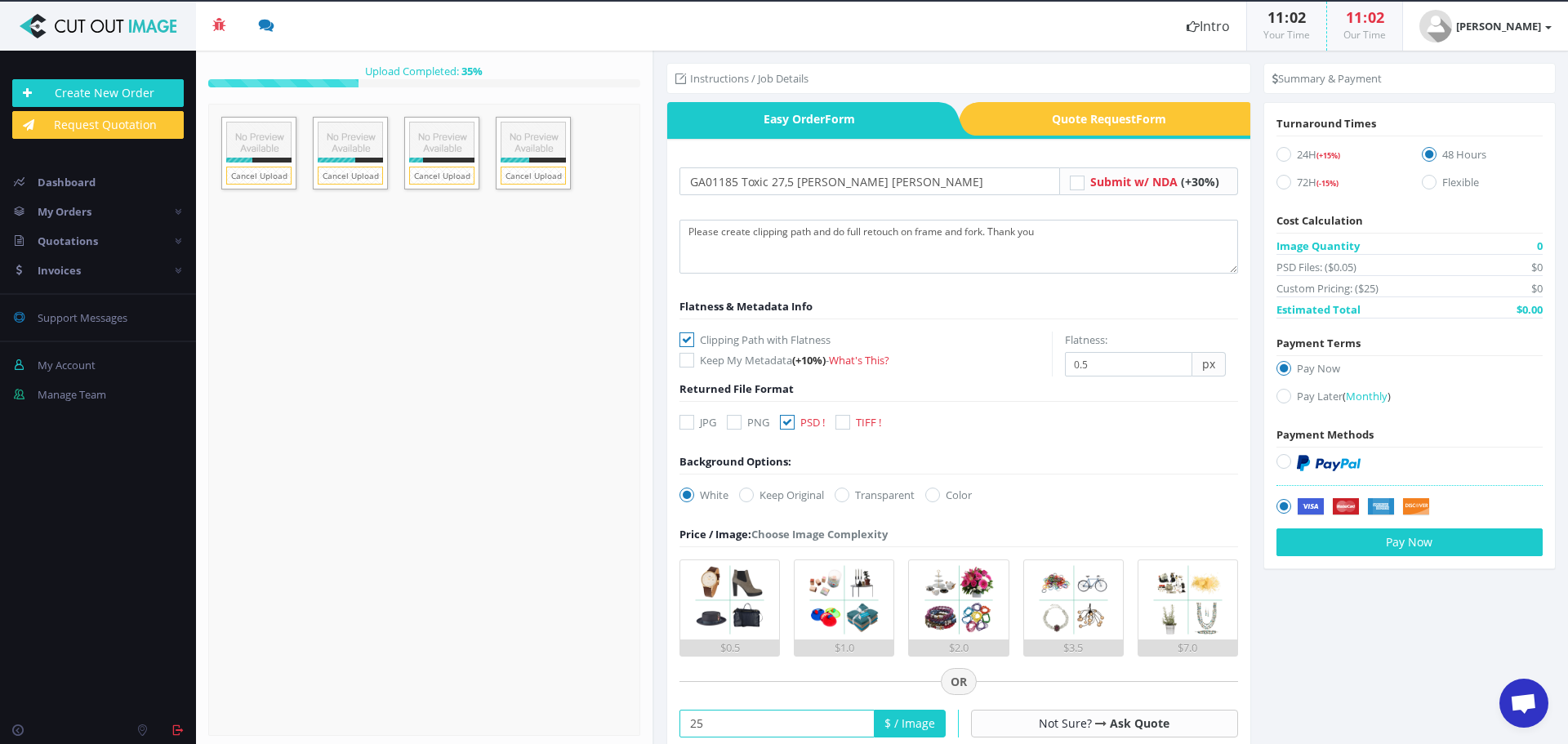
radio input "true"
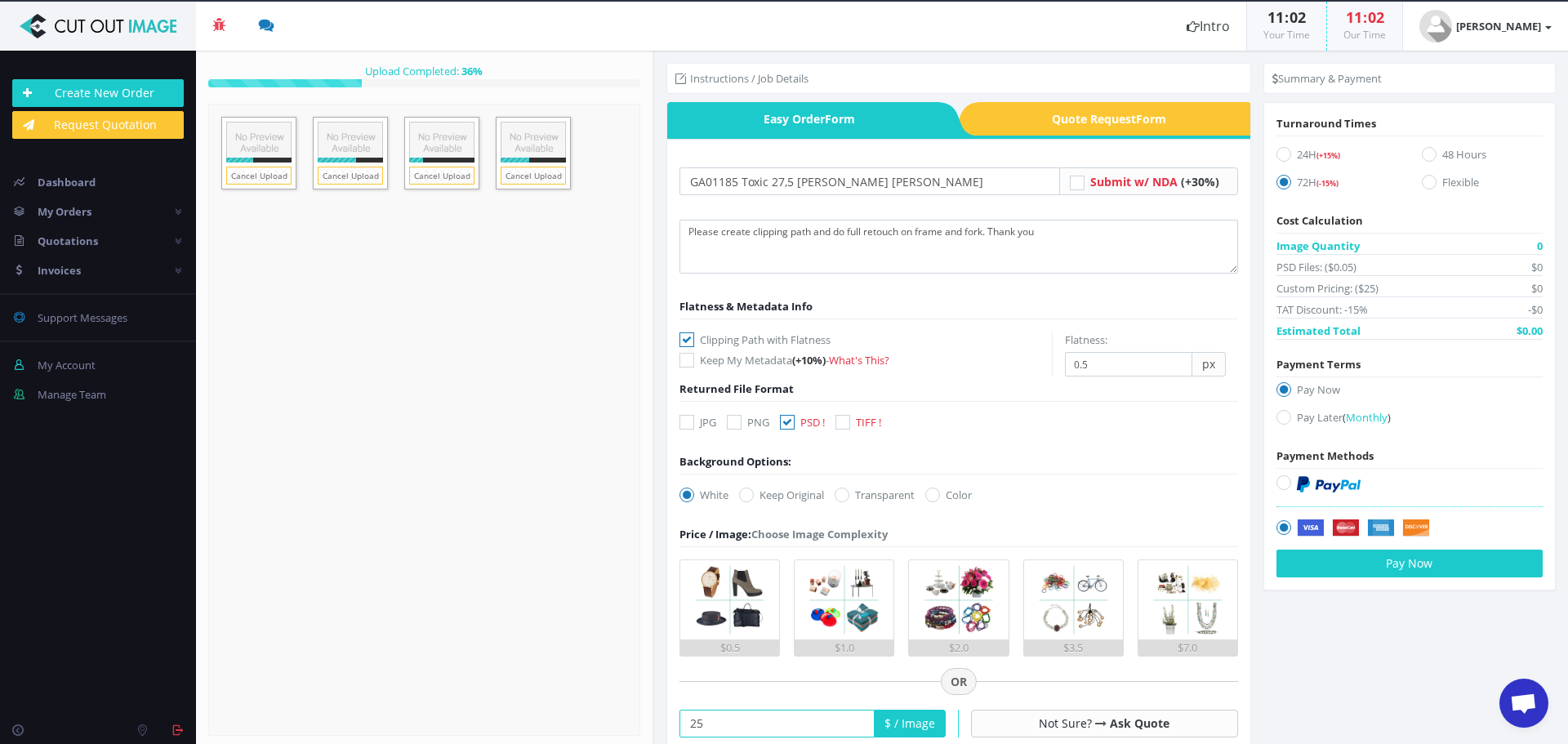
click at [1281, 414] on icon at bounding box center [1284, 417] width 14 height 14
click at [1281, 414] on input "Pay Later ( Monthly )" at bounding box center [1286, 418] width 11 height 11
radio input "true"
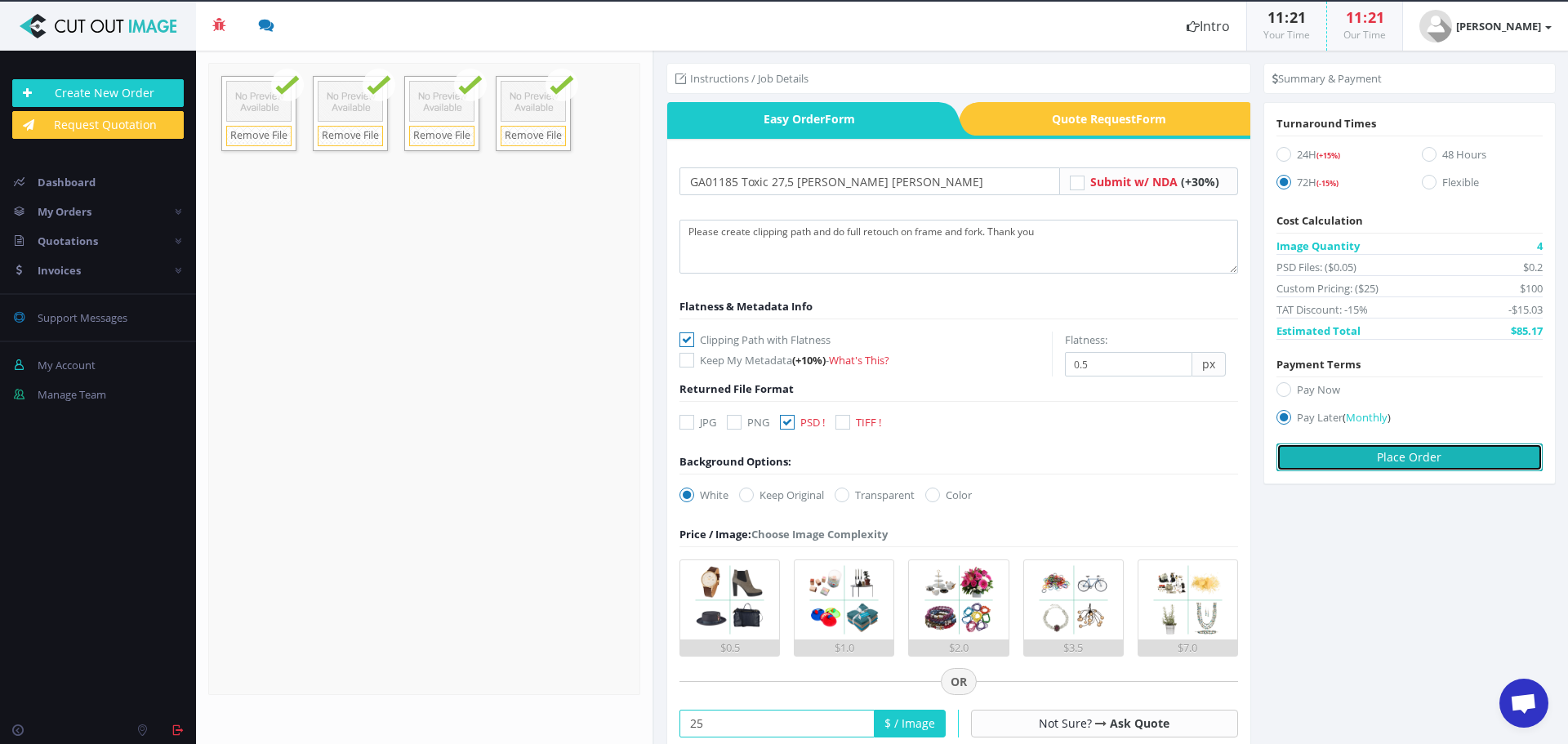
click at [1448, 462] on button "Place Order" at bounding box center [1409, 457] width 266 height 28
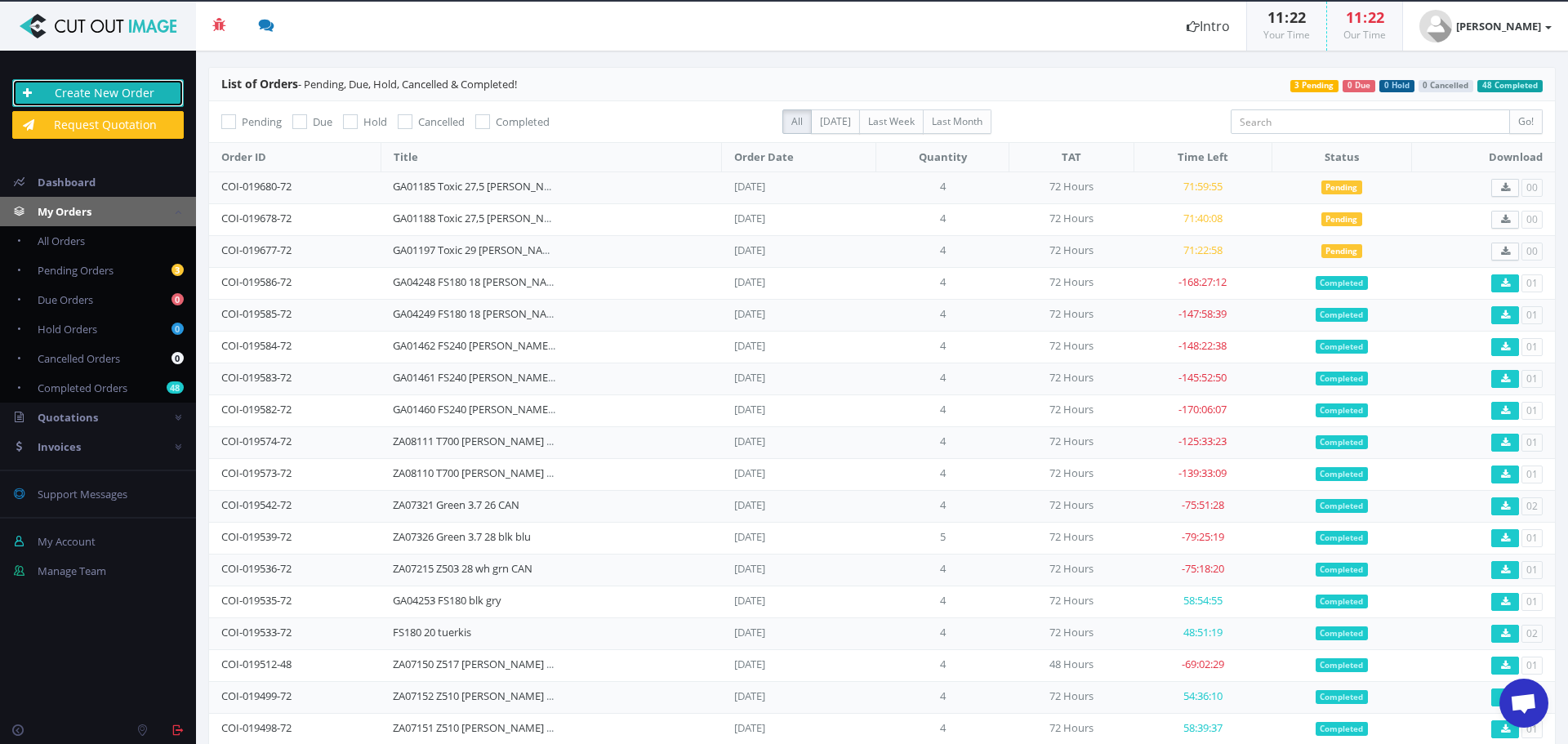
drag, startPoint x: 105, startPoint y: 85, endPoint x: 76, endPoint y: 112, distance: 39.6
click at [105, 85] on link "Create New Order" at bounding box center [98, 92] width 171 height 28
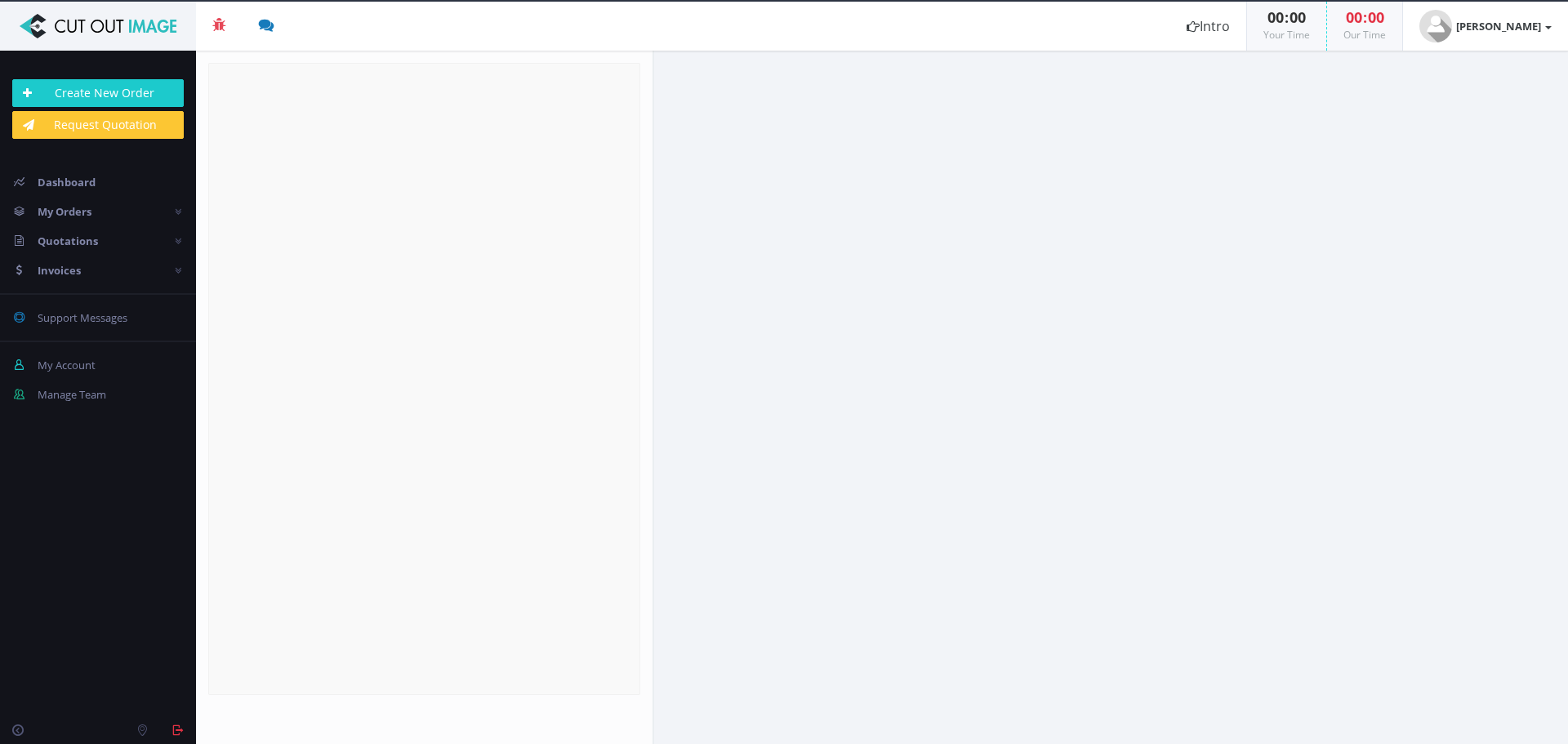
radio input "true"
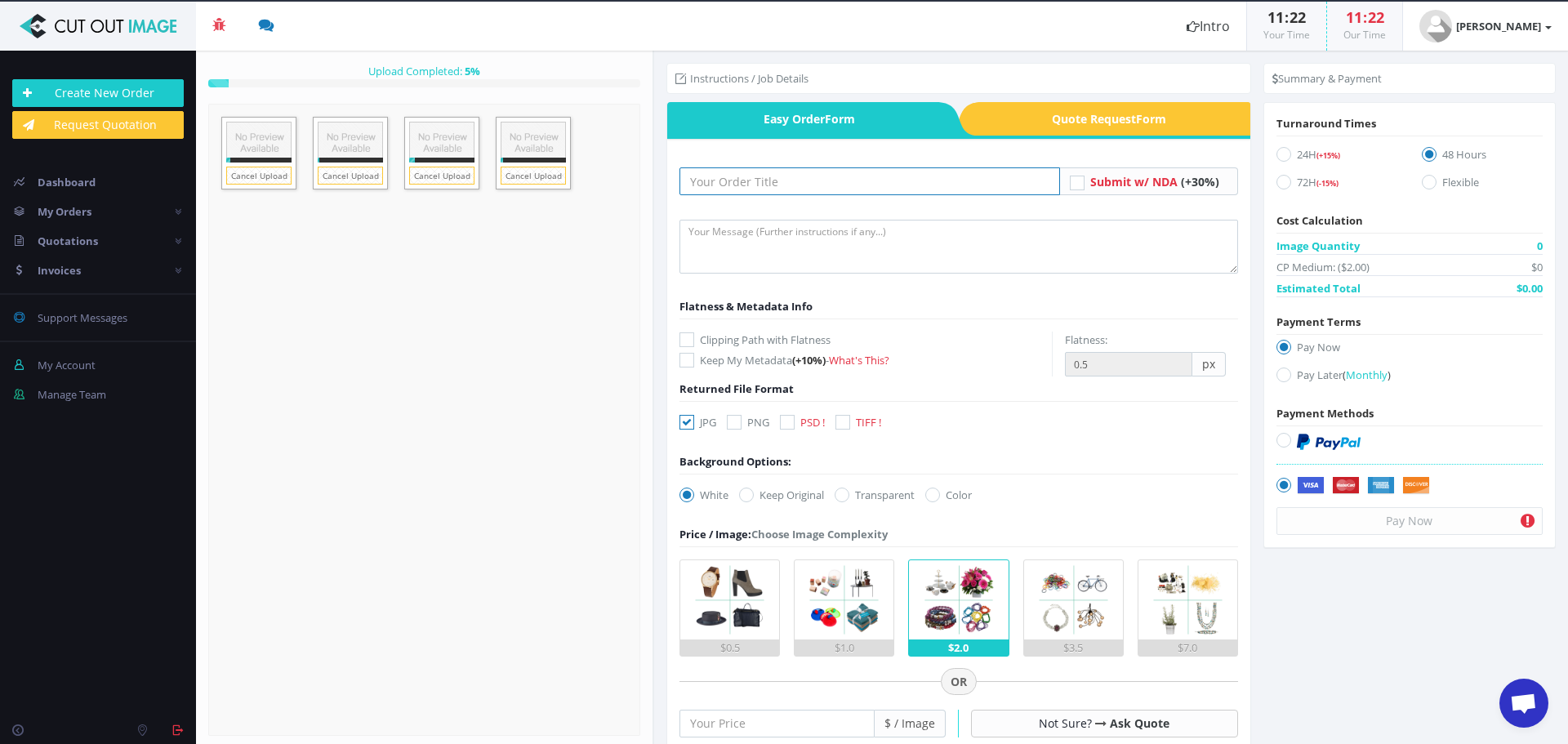
drag, startPoint x: 833, startPoint y: 172, endPoint x: 832, endPoint y: 195, distance: 23.0
click at [833, 172] on input "text" at bounding box center [870, 181] width 381 height 28
paste input "GA01177 Toxic 26 [PERSON_NAME] [PERSON_NAME]"
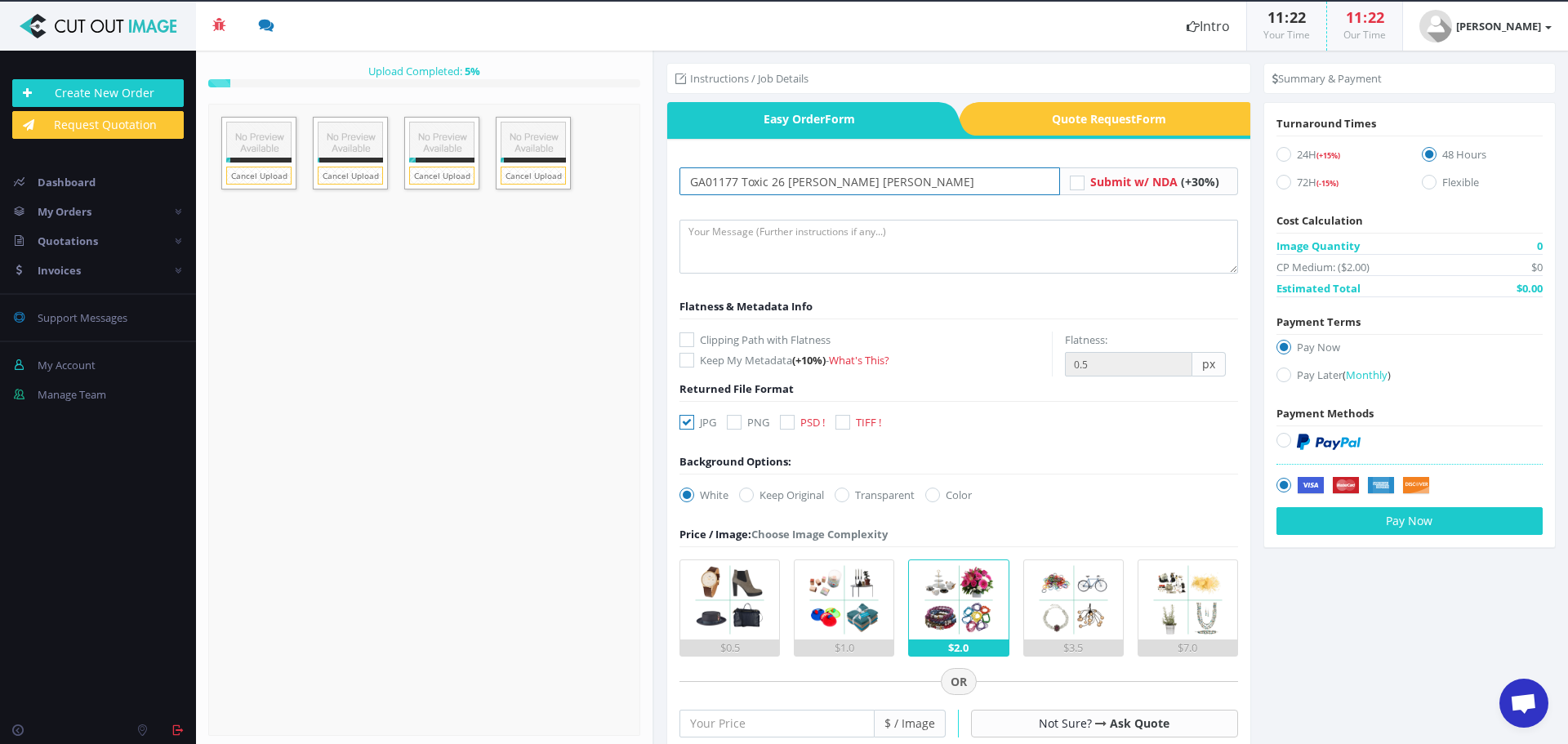
type input "GA01177 Toxic 26 [PERSON_NAME] [PERSON_NAME]"
click at [719, 248] on textarea at bounding box center [958, 247] width 559 height 54
type textarea "Please create clipping path and do full retouch on frame and fork. Thank you"
drag, startPoint x: 681, startPoint y: 342, endPoint x: 685, endPoint y: 377, distance: 35.2
click at [681, 342] on icon at bounding box center [687, 340] width 14 height 14
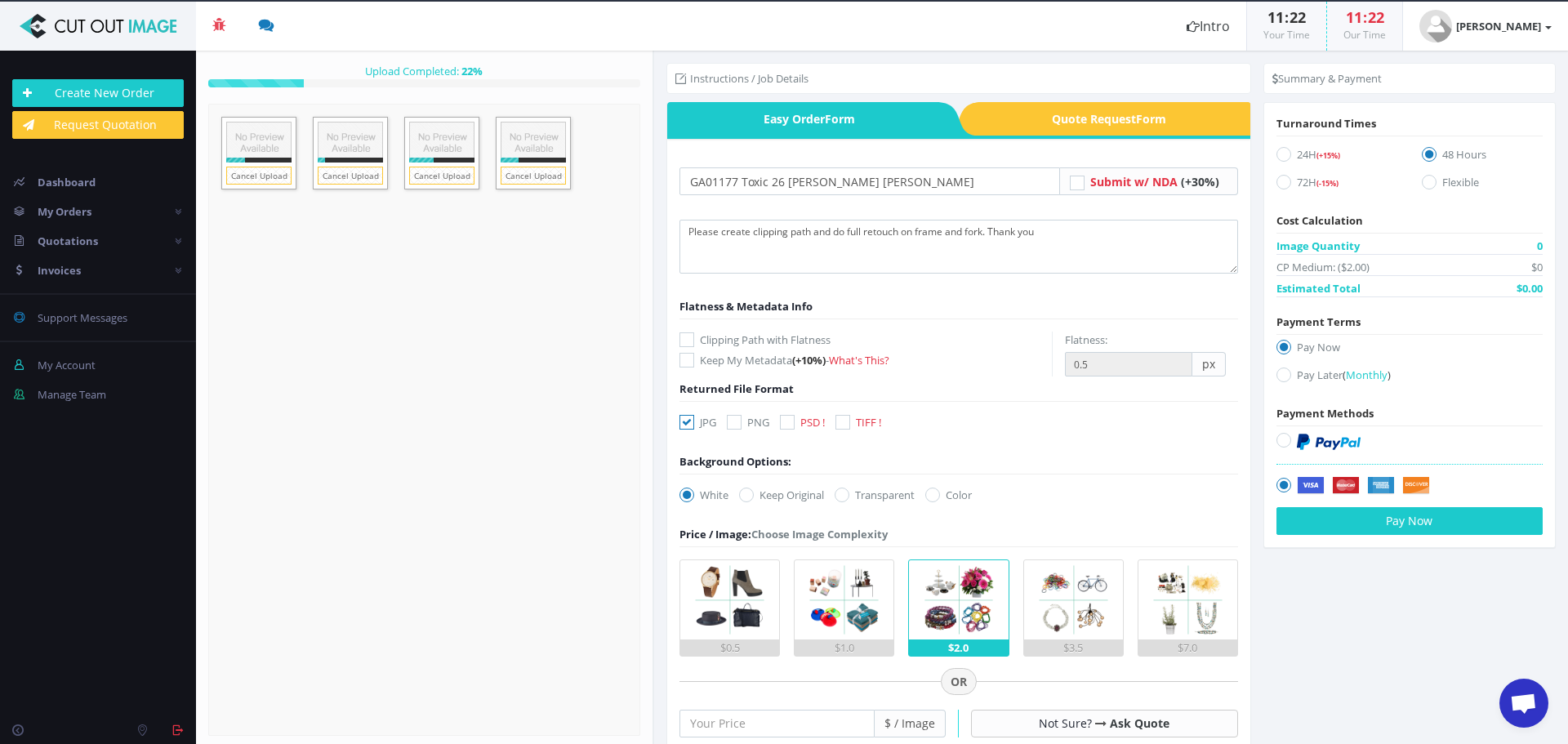
click at [684, 342] on input "Clipping Path with Flatness" at bounding box center [689, 341] width 11 height 11
checkbox input "true"
click at [688, 416] on icon at bounding box center [687, 422] width 14 height 14
click at [688, 418] on input "JPG" at bounding box center [689, 423] width 11 height 11
checkbox input "false"
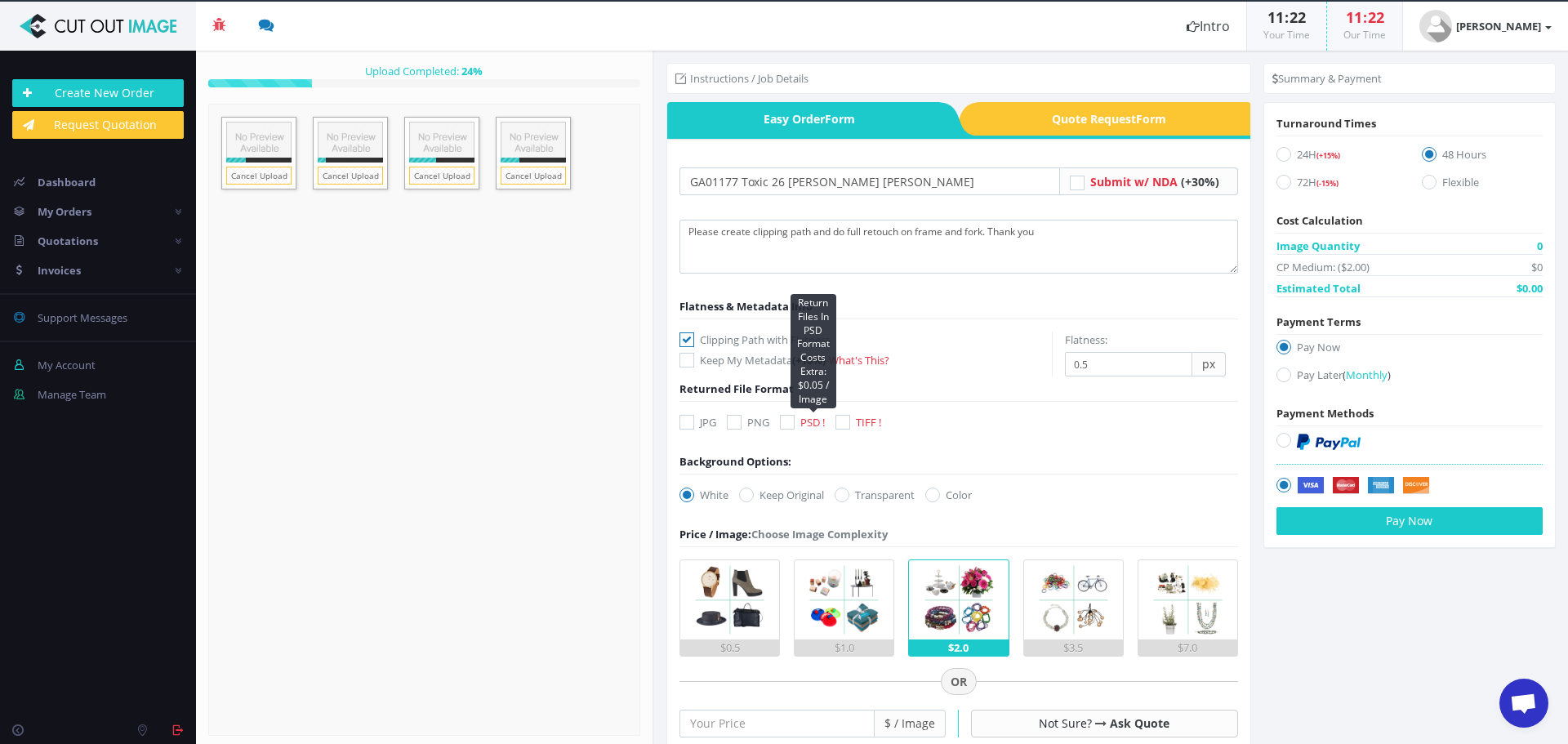
click at [801, 427] on span "PSD !" at bounding box center [812, 422] width 24 height 14
click at [795, 427] on input "PSD ! Return Files In PSD Format Costs Extra: $0.05 / Image" at bounding box center [790, 423] width 11 height 11
checkbox input "true"
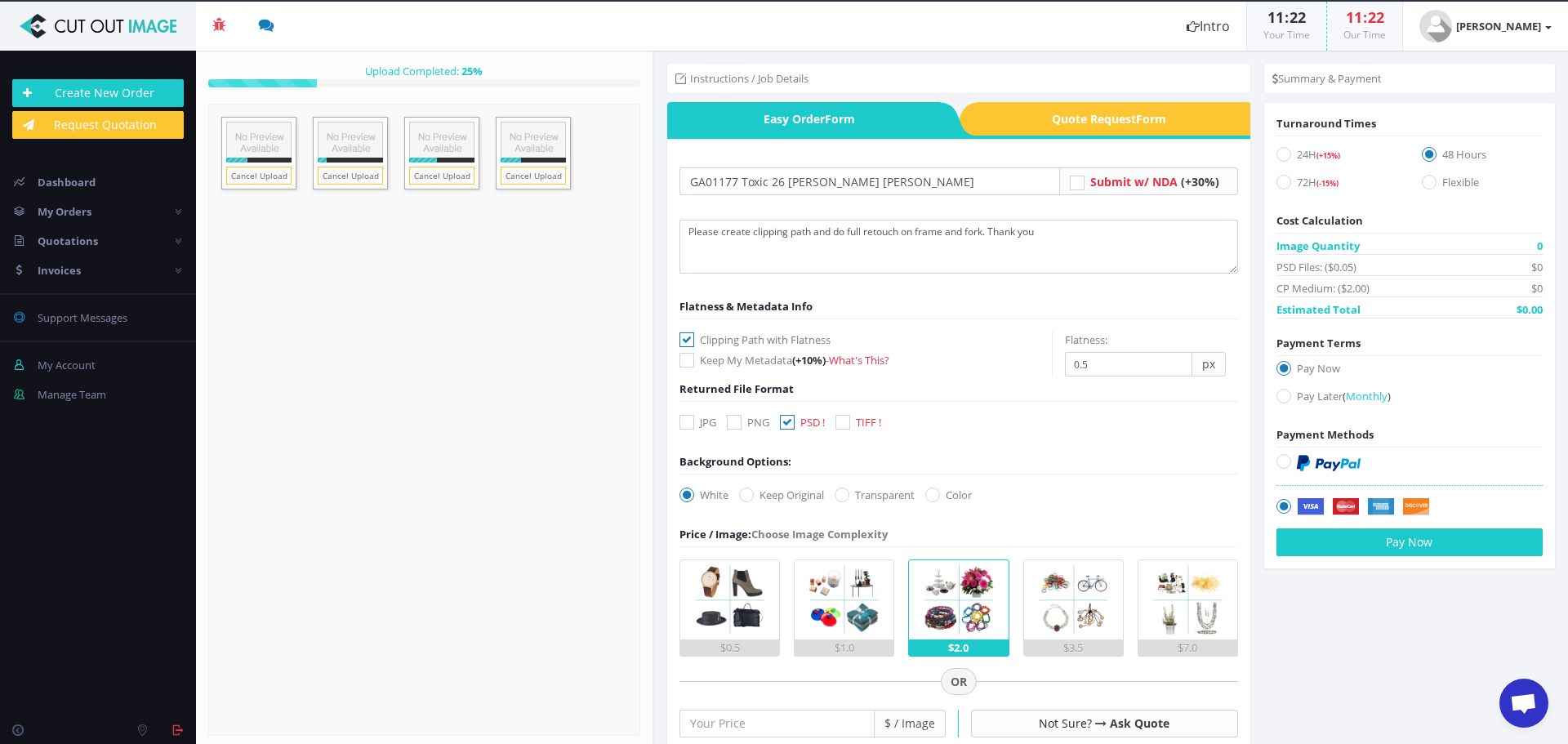
click at [883, 496] on label "Transparent" at bounding box center [874, 495] width 80 height 16
click at [850, 496] on input "Transparent" at bounding box center [845, 496] width 11 height 11
radio input "true"
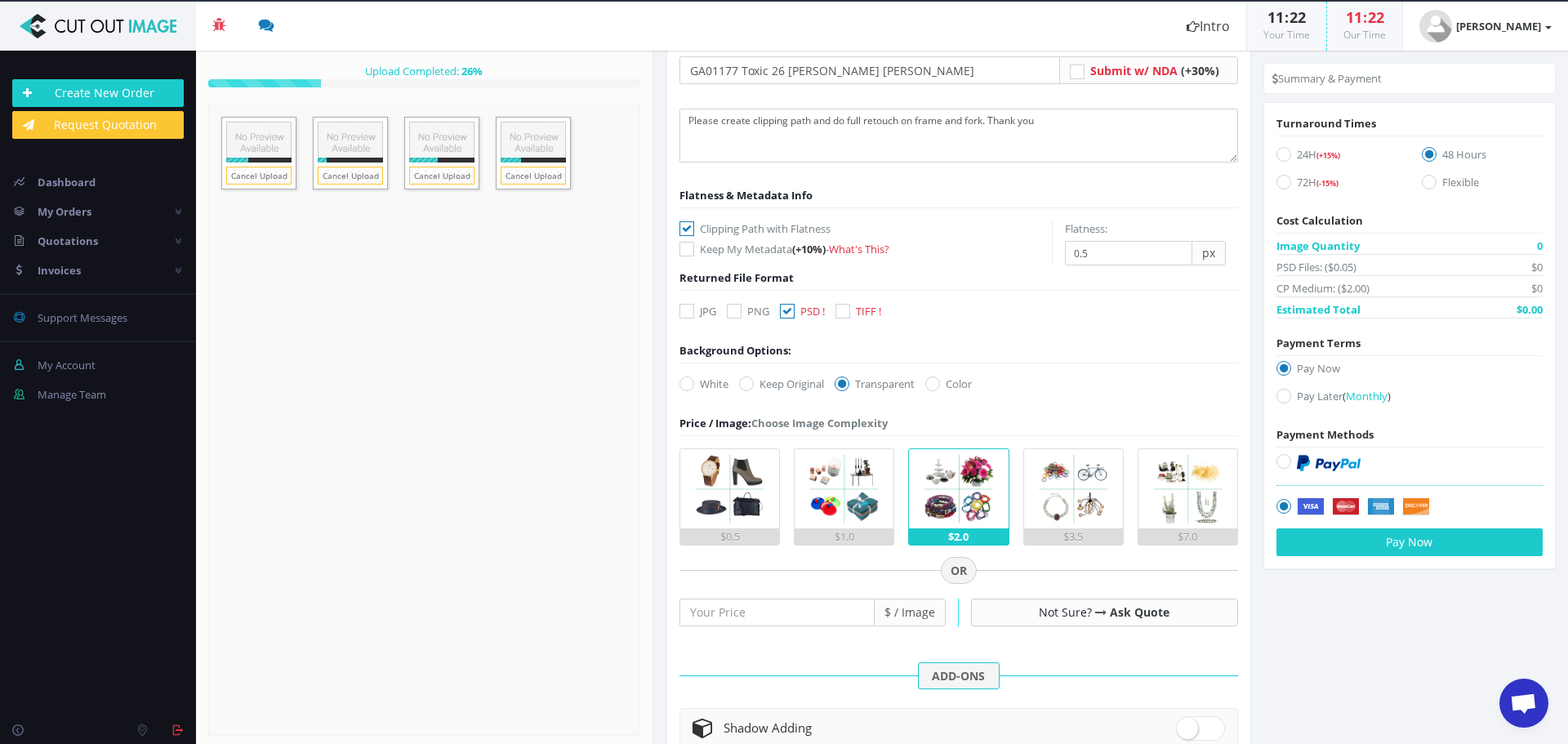
scroll to position [245, 0]
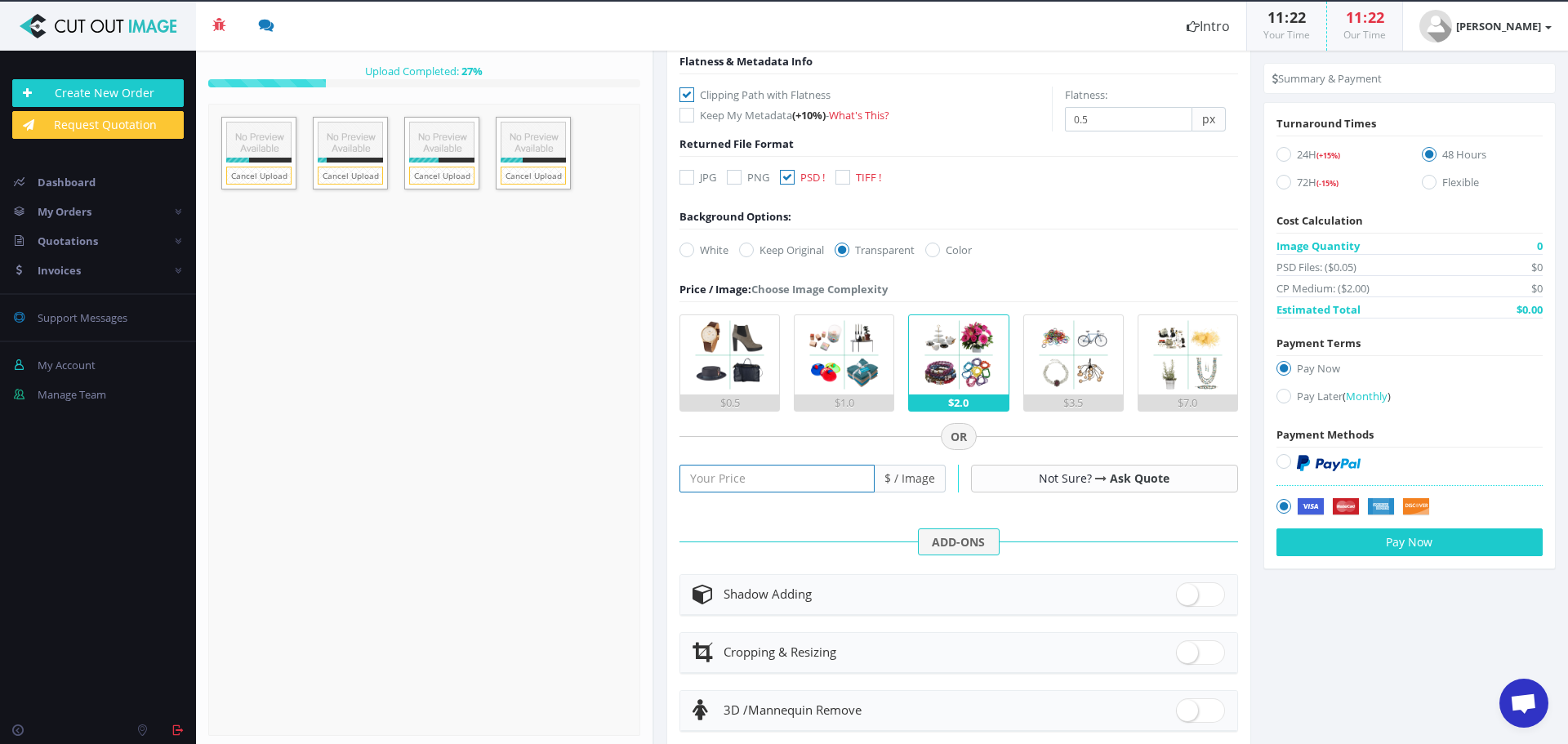
click at [790, 482] on input "number" at bounding box center [777, 478] width 195 height 28
type input "25"
click at [1277, 391] on label "Pay Later ( Monthly )" at bounding box center [1409, 399] width 266 height 22
click at [1281, 391] on input "Pay Later ( Monthly )" at bounding box center [1286, 396] width 11 height 11
radio input "true"
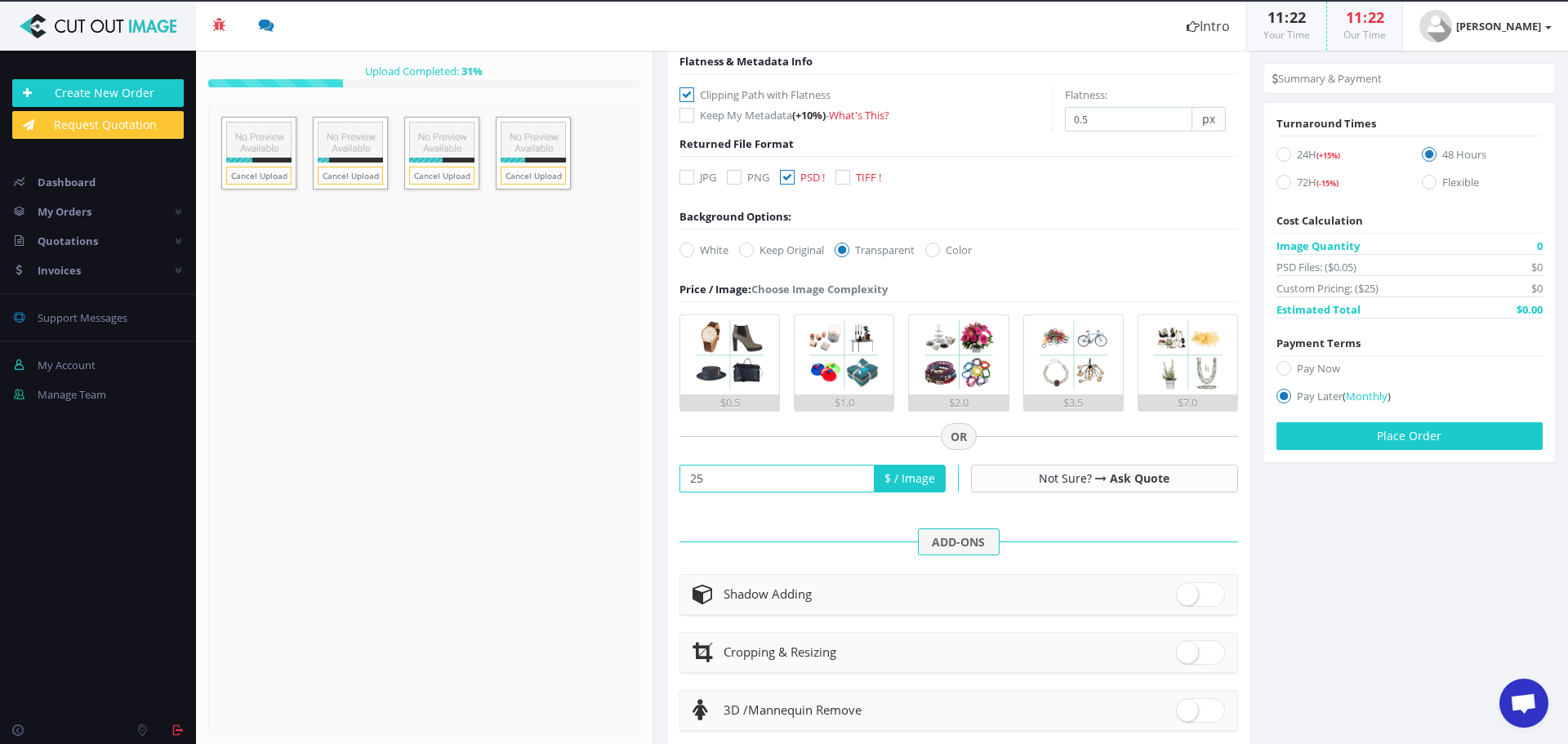
click at [1279, 188] on icon at bounding box center [1284, 182] width 14 height 14
click at [1281, 188] on input "72H (-15%)" at bounding box center [1286, 183] width 11 height 11
radio input "true"
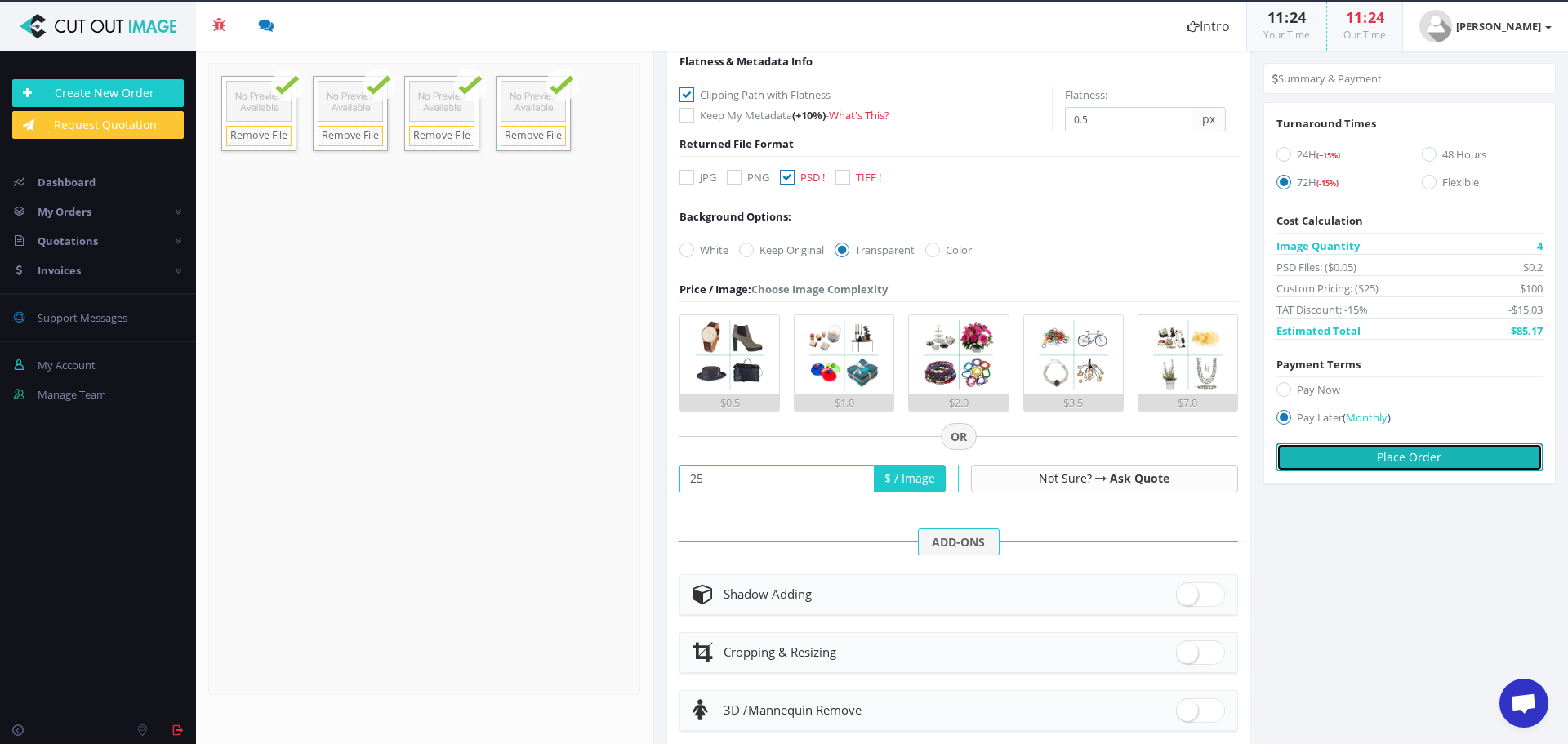
click at [1480, 445] on button "Place Order" at bounding box center [1409, 457] width 266 height 28
